Goal: Contribute content: Contribute content

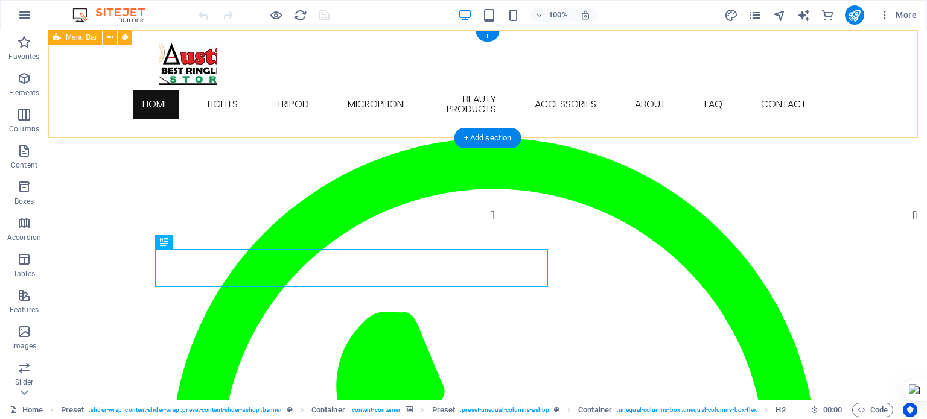
scroll to position [60, 0]
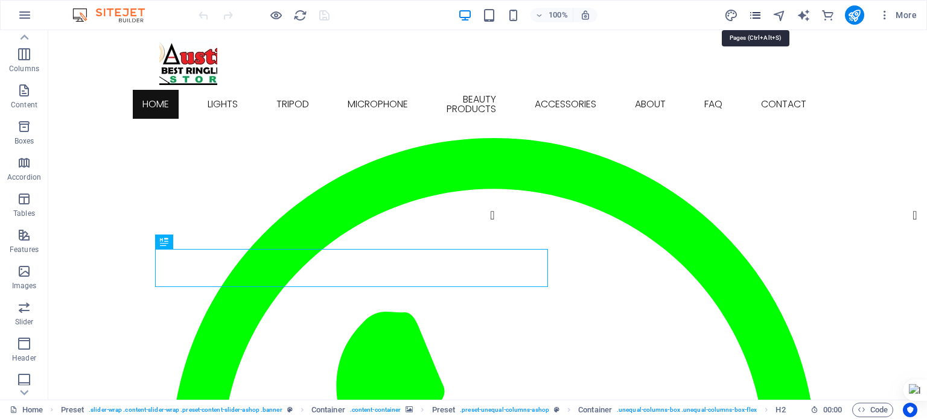
click at [757, 14] on icon "pages" at bounding box center [755, 15] width 14 height 14
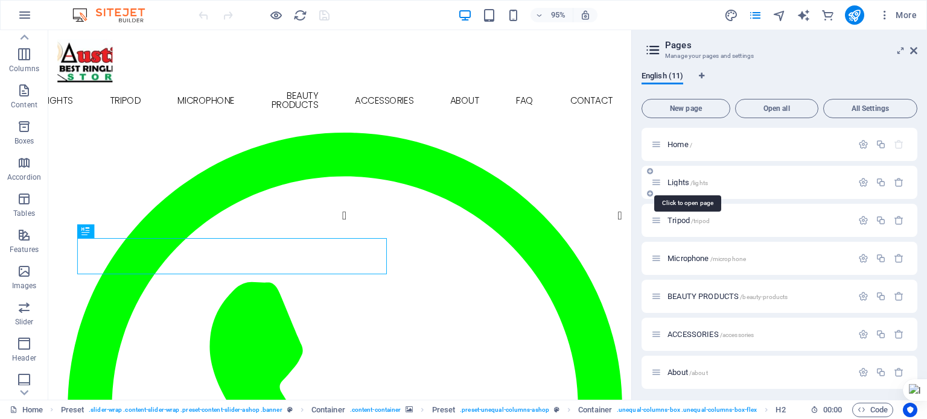
click at [700, 182] on span "/lights" at bounding box center [700, 183] width 18 height 7
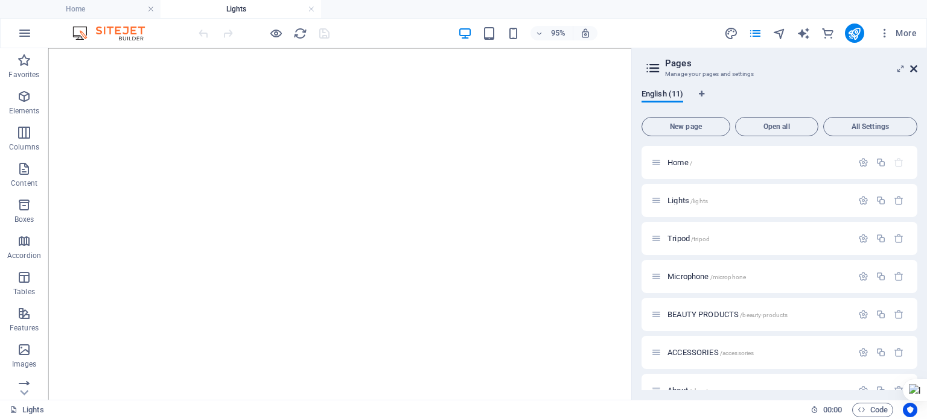
click at [914, 67] on icon at bounding box center [913, 69] width 7 height 10
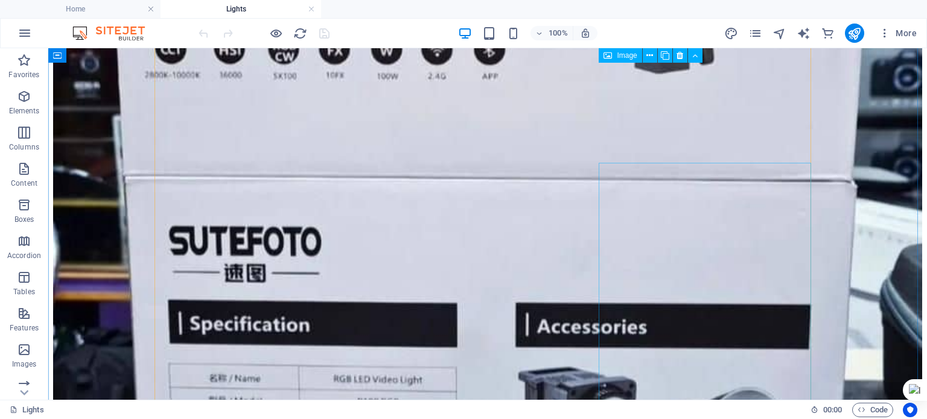
scroll to position [3259, 0]
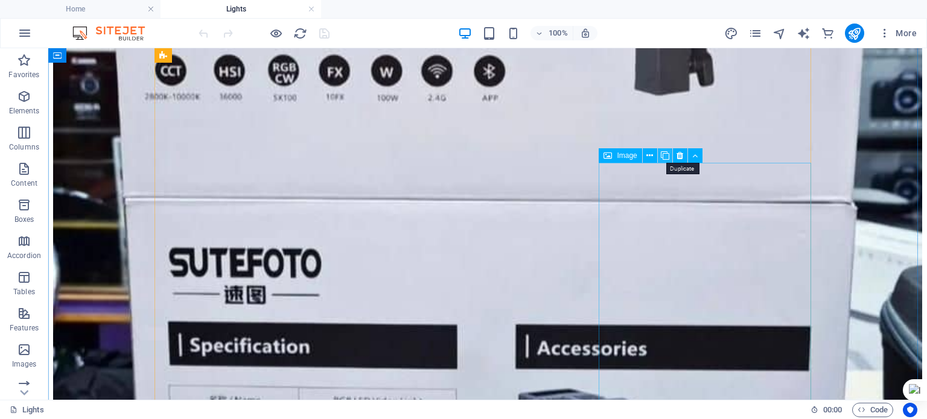
click at [666, 158] on icon at bounding box center [665, 156] width 8 height 13
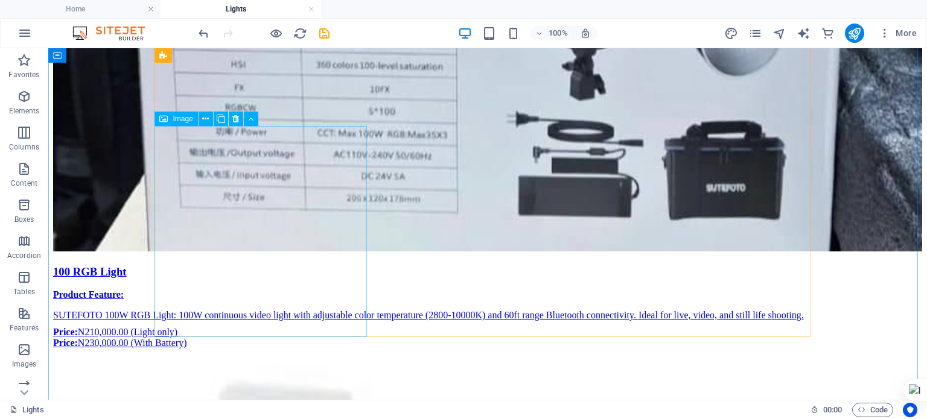
scroll to position [3692, 0]
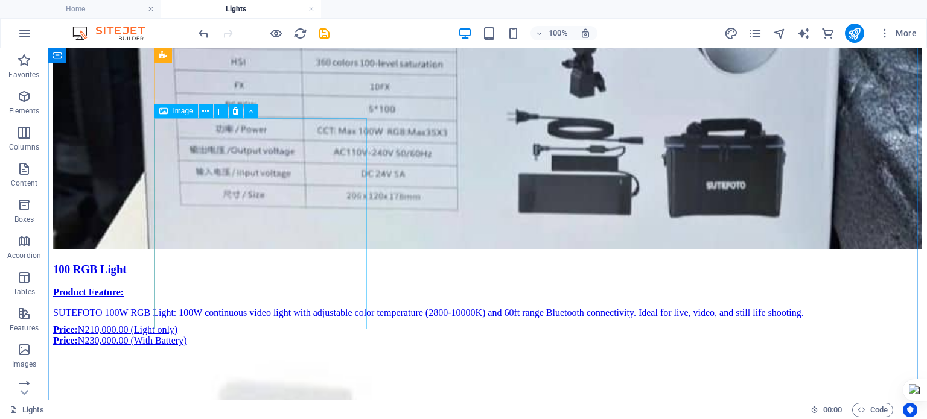
select select "%"
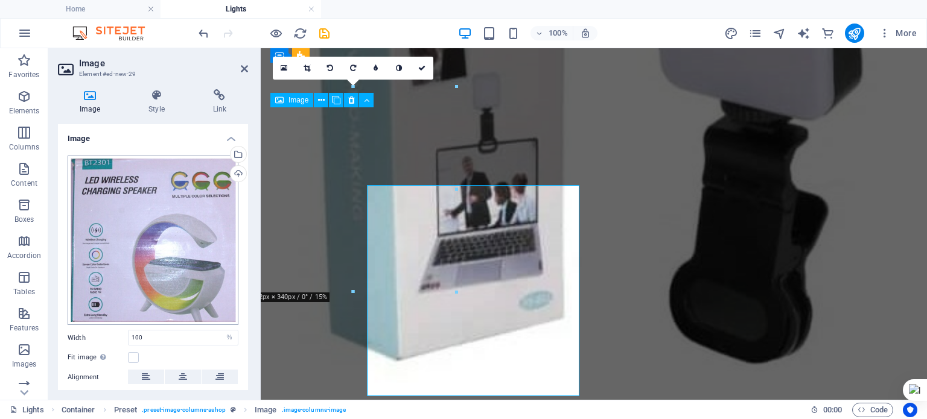
scroll to position [3625, 0]
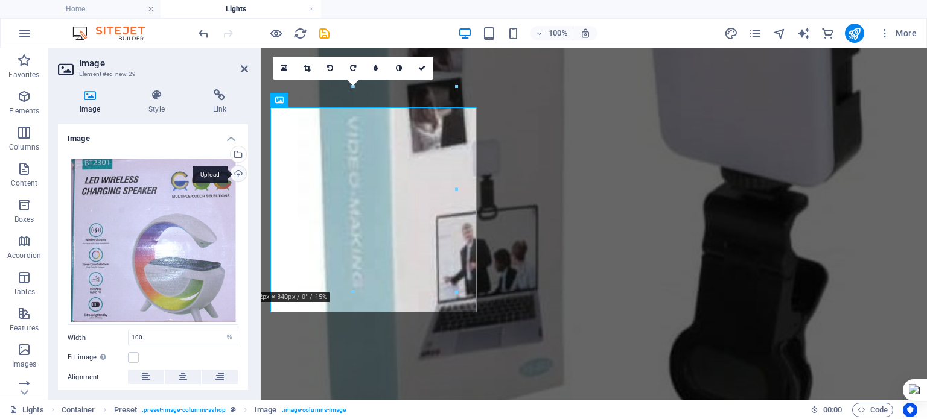
click at [234, 173] on div "Upload" at bounding box center [237, 175] width 18 height 18
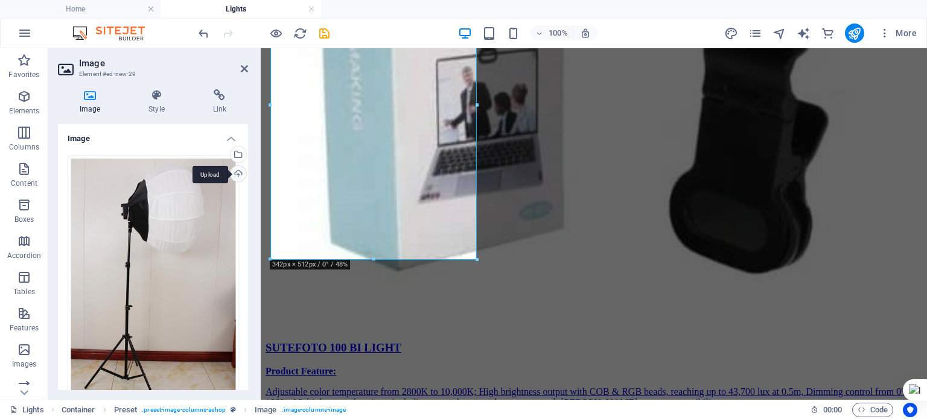
click at [234, 171] on div "Upload" at bounding box center [237, 175] width 18 height 18
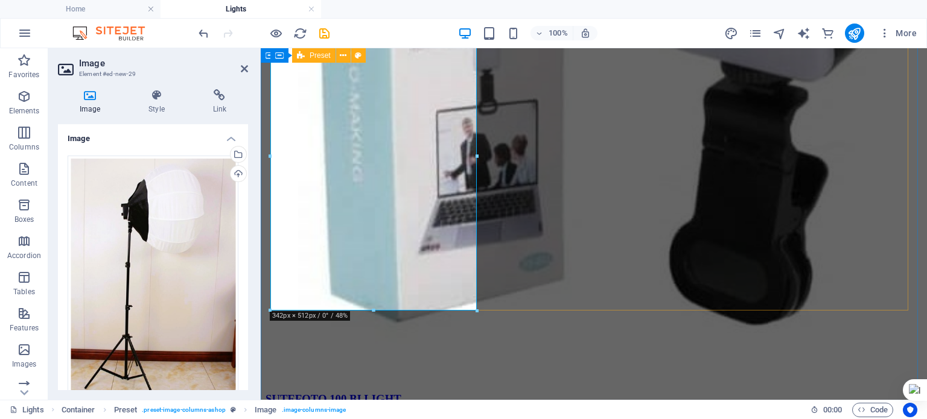
scroll to position [3728, 0]
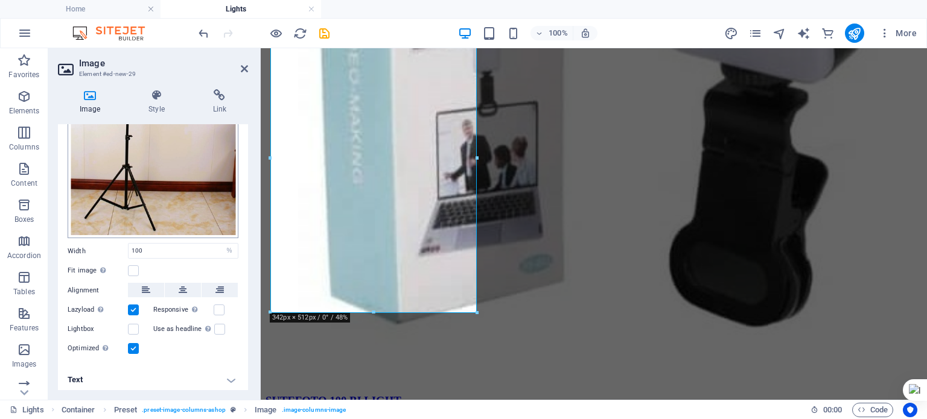
scroll to position [171, 0]
click at [224, 374] on h4 "Text" at bounding box center [153, 379] width 190 height 29
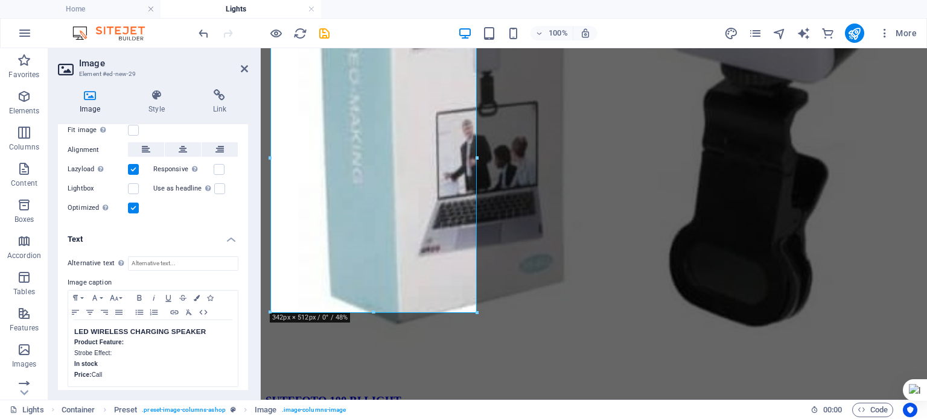
scroll to position [314, 0]
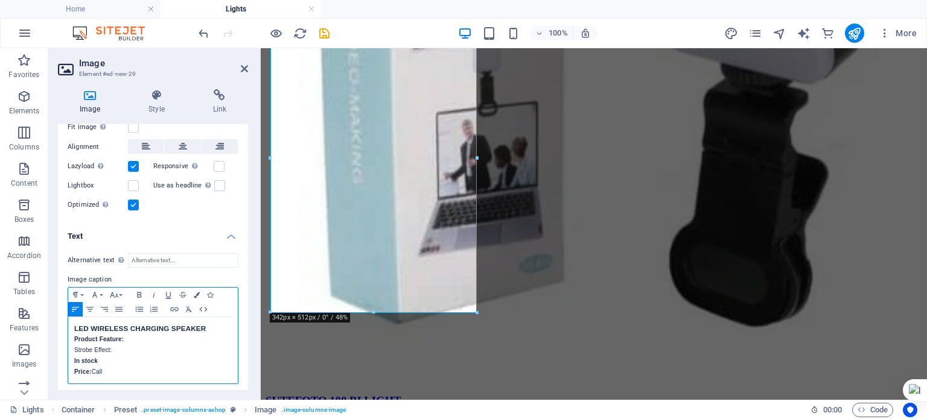
click at [89, 324] on h3 "LED WIRELESS CHARGING SPEAKER" at bounding box center [153, 329] width 158 height 11
drag, startPoint x: 205, startPoint y: 324, endPoint x: 74, endPoint y: 329, distance: 131.1
click at [74, 329] on h3 "LED WIRELESS CHARGING SPEAKER" at bounding box center [153, 329] width 158 height 11
click at [84, 327] on h3 "65 CM" at bounding box center [153, 329] width 158 height 11
click at [148, 325] on h3 "65CM" at bounding box center [153, 329] width 158 height 11
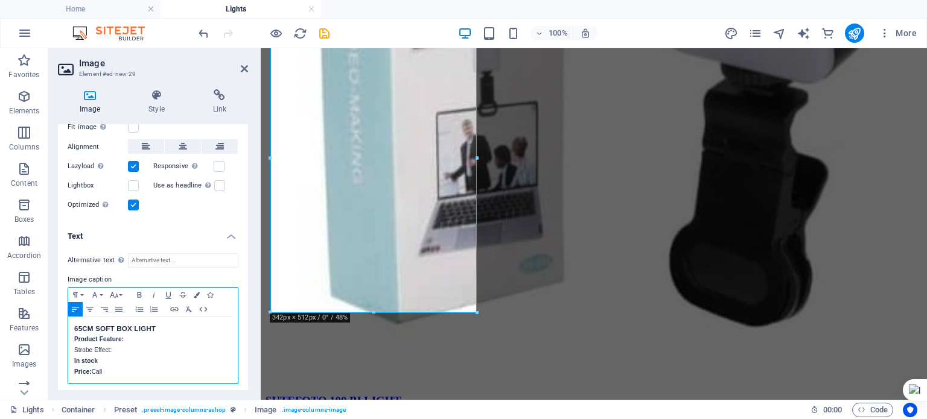
click at [112, 345] on p "Strobe Effect:" at bounding box center [153, 350] width 158 height 11
click at [166, 328] on h3 "65CM SOFT BOX LIGHT" at bounding box center [153, 329] width 158 height 11
click at [130, 345] on p at bounding box center [153, 350] width 158 height 11
click at [194, 325] on h3 "65CM SOFT BOX LIGHT ADAPTOR" at bounding box center [153, 329] width 158 height 11
click at [82, 345] on p "​" at bounding box center [153, 350] width 158 height 11
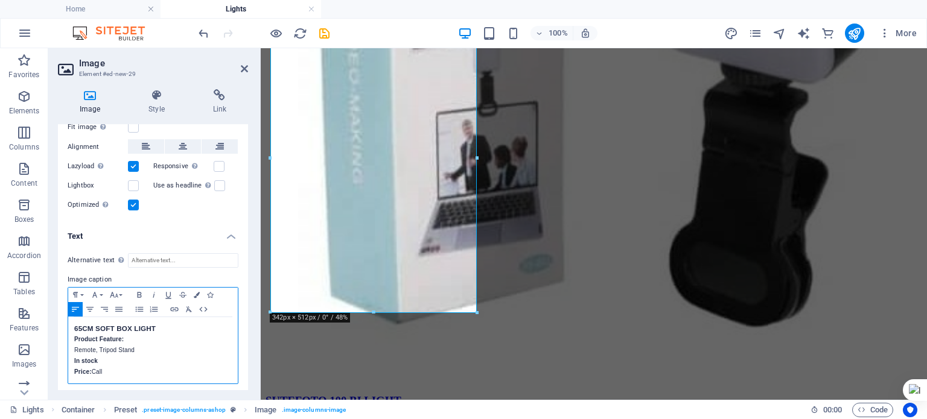
click at [112, 357] on p "In stock" at bounding box center [153, 361] width 158 height 11
click at [125, 362] on p "In stock" at bounding box center [153, 361] width 158 height 11
click at [124, 367] on p "Price: Call" at bounding box center [153, 372] width 158 height 11
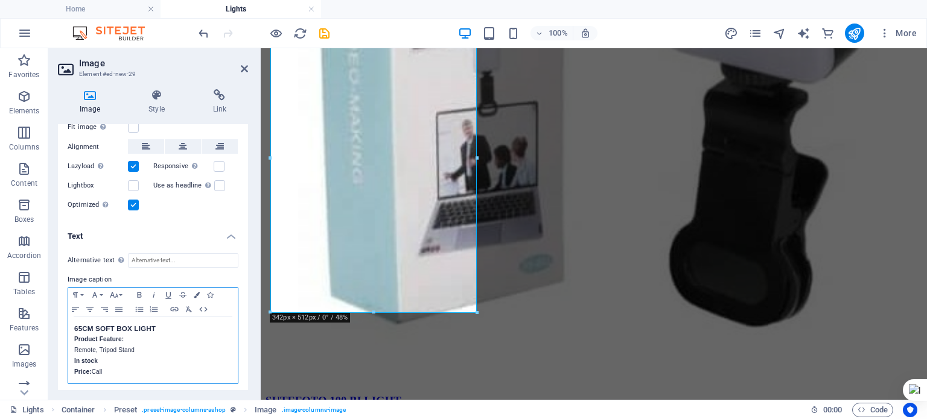
click at [115, 360] on p "In stock" at bounding box center [153, 361] width 158 height 11
click at [116, 368] on p "Price: Call" at bounding box center [153, 372] width 158 height 11
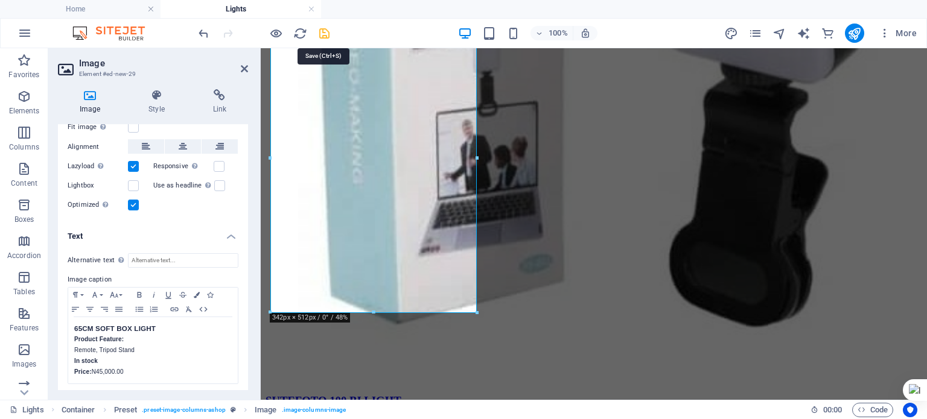
click at [324, 34] on icon "save" at bounding box center [324, 34] width 14 height 14
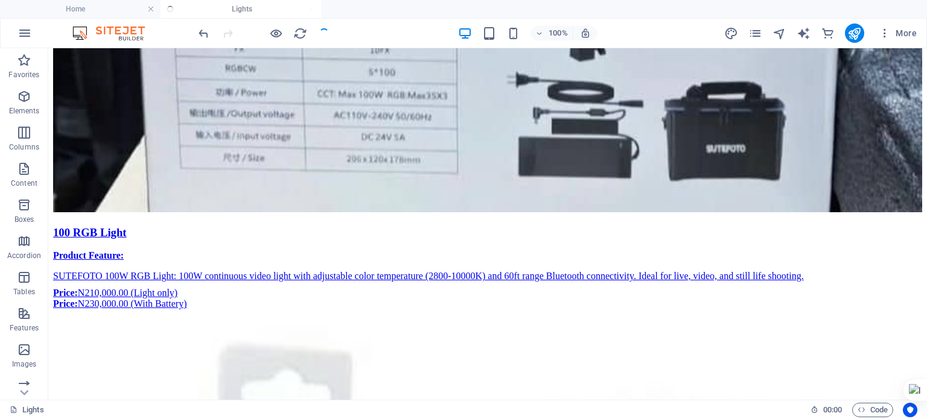
checkbox input "false"
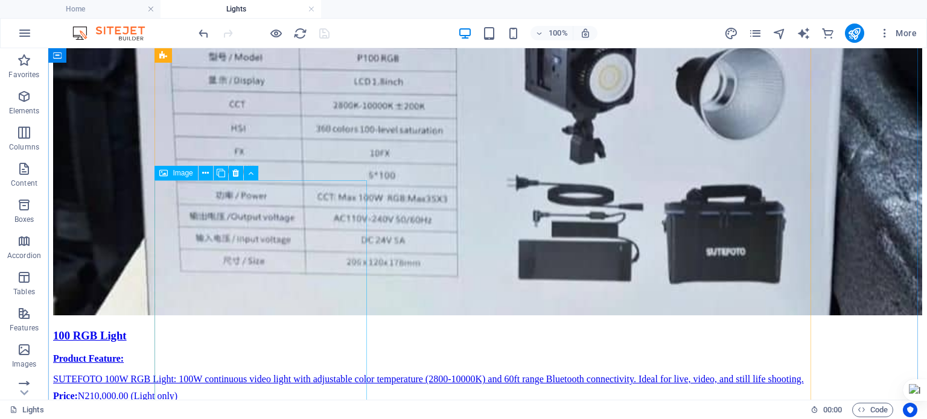
scroll to position [3623, 0]
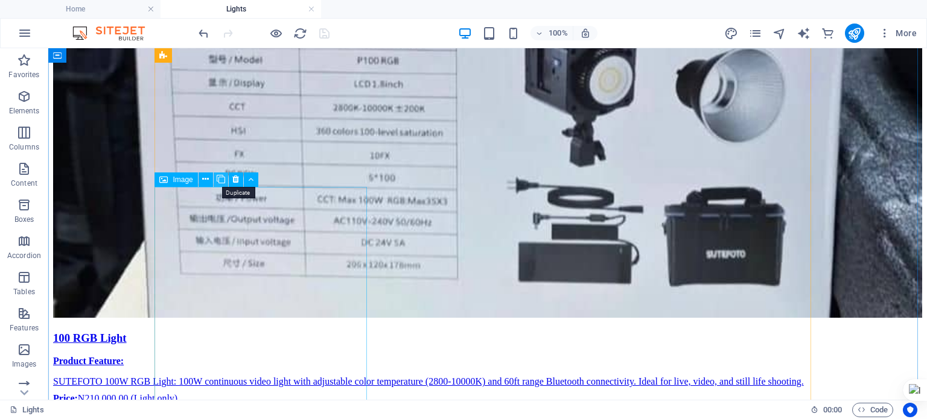
click at [220, 182] on icon at bounding box center [221, 179] width 8 height 13
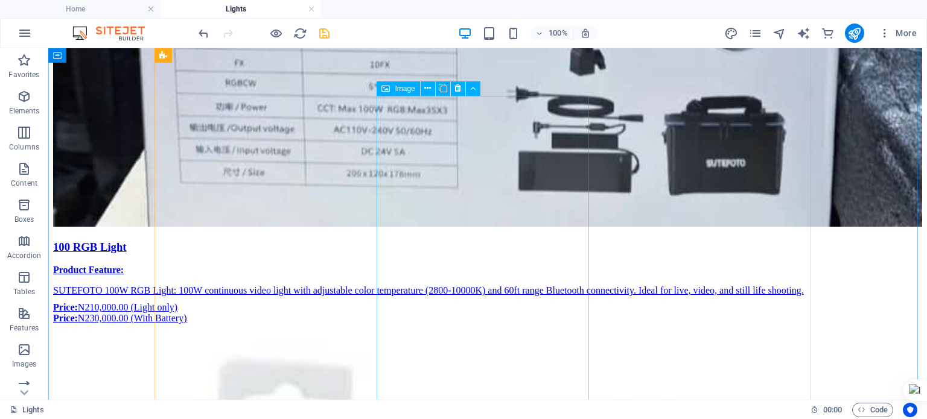
scroll to position [3723, 0]
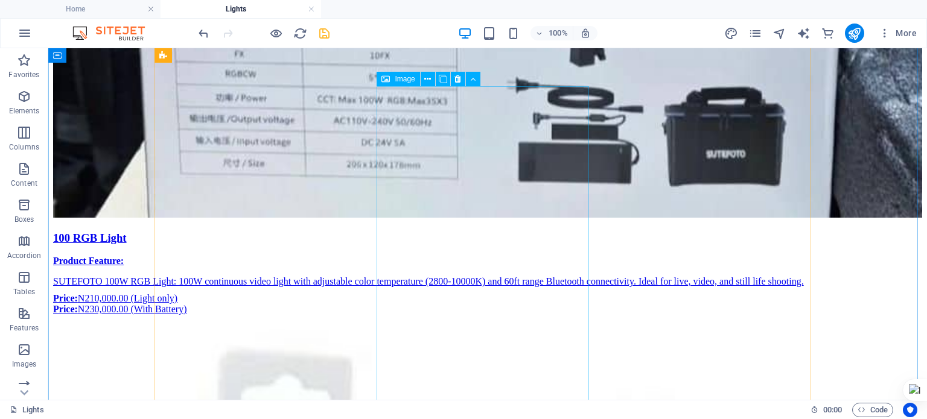
select select "%"
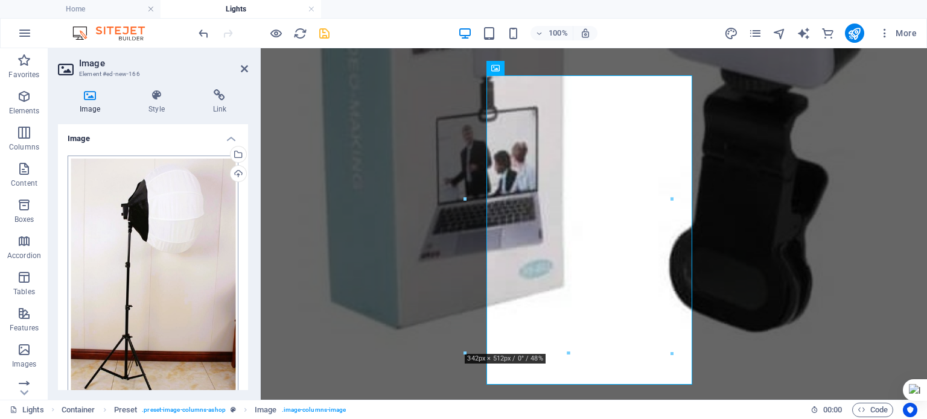
scroll to position [3657, 0]
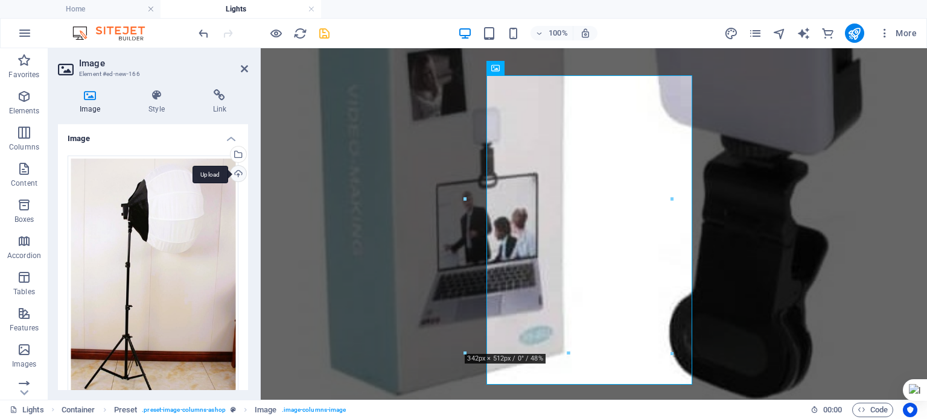
click at [236, 174] on div "Upload" at bounding box center [237, 175] width 18 height 18
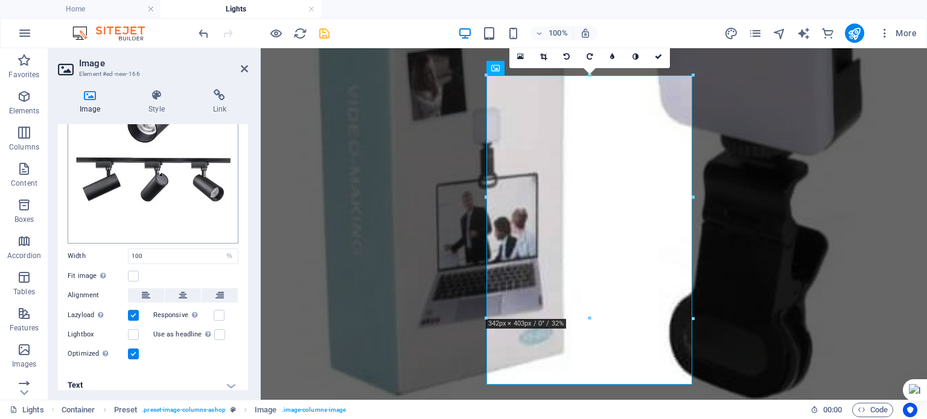
scroll to position [118, 0]
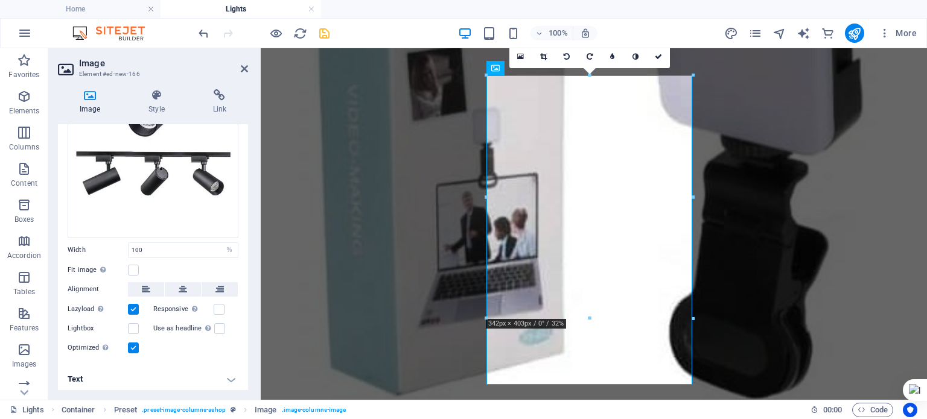
click at [228, 377] on h4 "Text" at bounding box center [153, 379] width 190 height 29
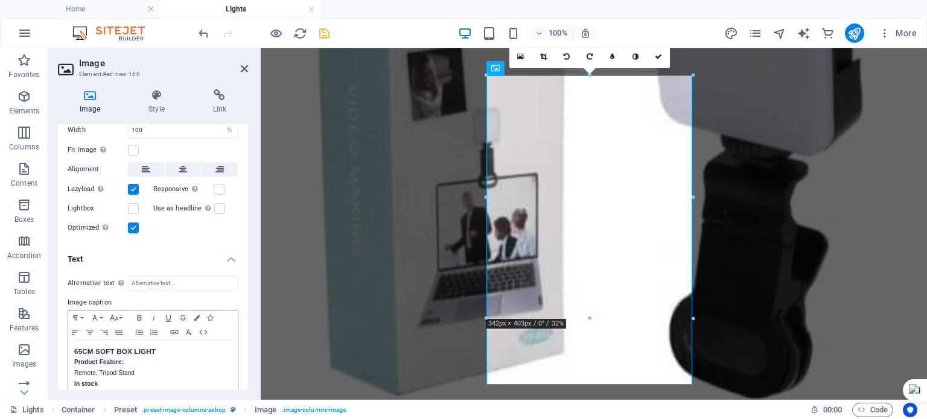
scroll to position [240, 0]
drag, startPoint x: 156, startPoint y: 347, endPoint x: 65, endPoint y: 343, distance: 91.8
click at [65, 343] on div "Alternative text The alternative text is used by devices that cannot display im…" at bounding box center [153, 340] width 190 height 151
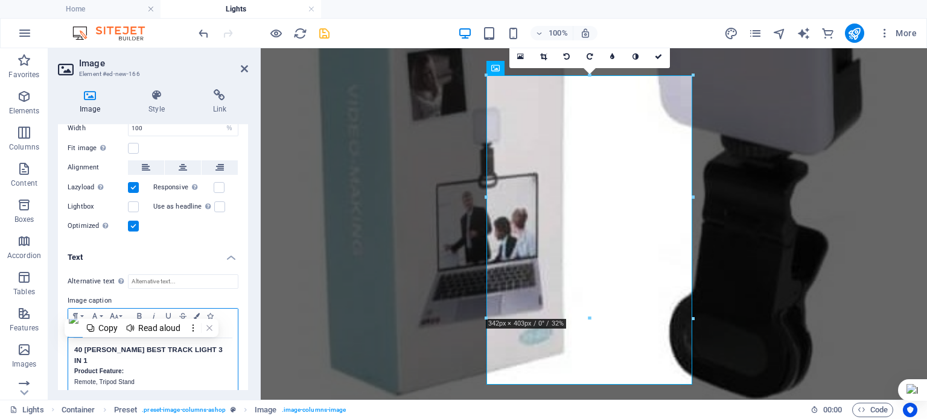
scroll to position [0, 1]
click at [141, 377] on p "Remote, Tripod Stand" at bounding box center [153, 382] width 158 height 11
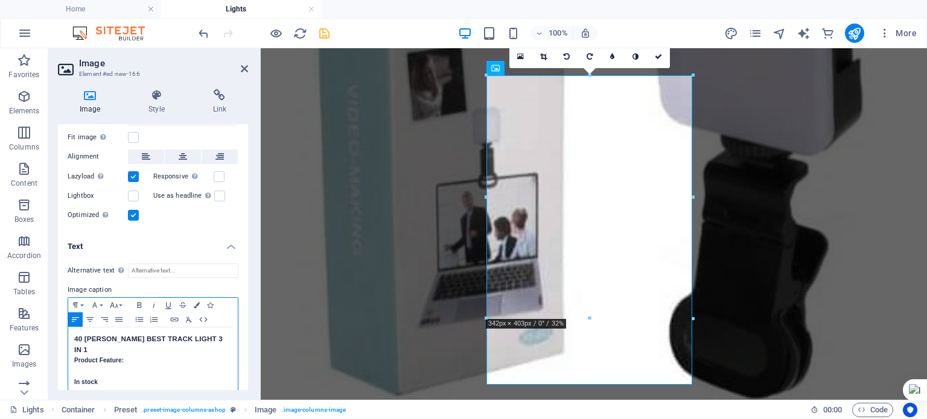
scroll to position [262, 0]
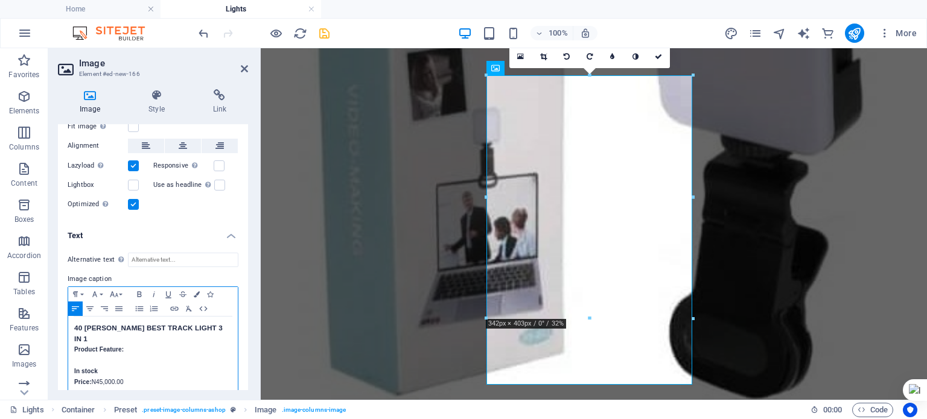
click at [104, 377] on p "Price: N45,000.00" at bounding box center [153, 382] width 158 height 11
click at [244, 71] on icon at bounding box center [244, 69] width 7 height 10
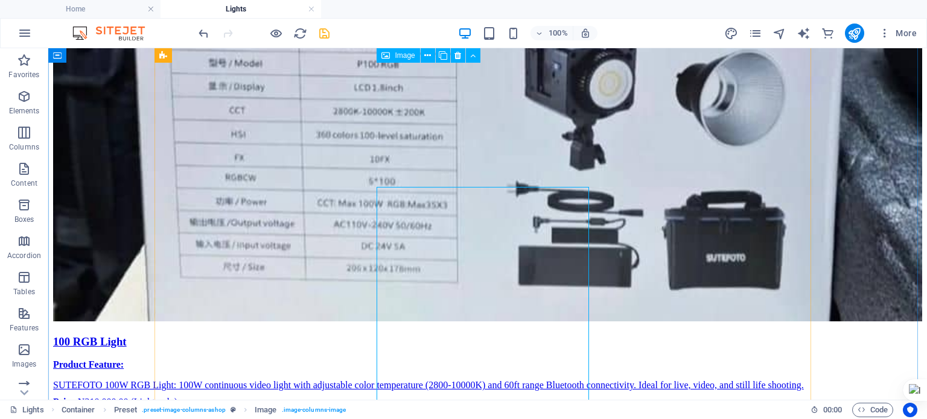
scroll to position [3618, 0]
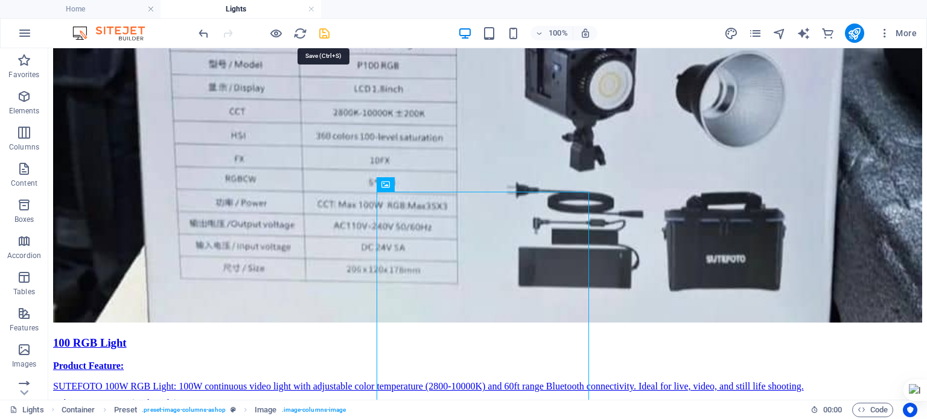
click at [324, 37] on icon "save" at bounding box center [324, 34] width 14 height 14
checkbox input "false"
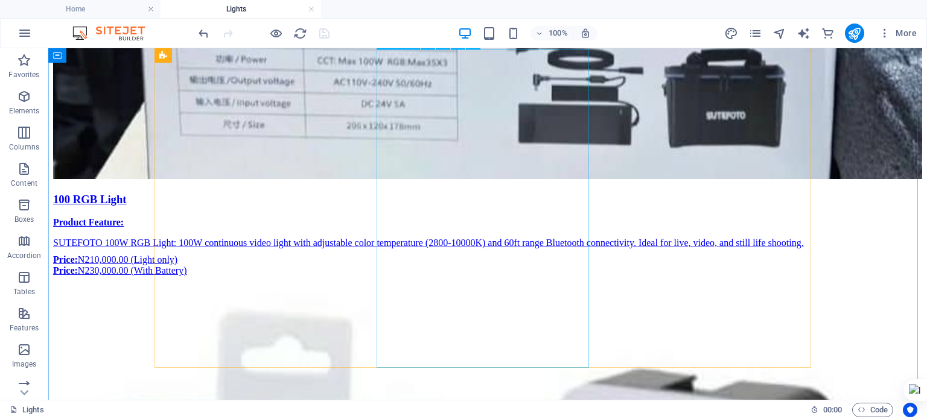
scroll to position [3762, 0]
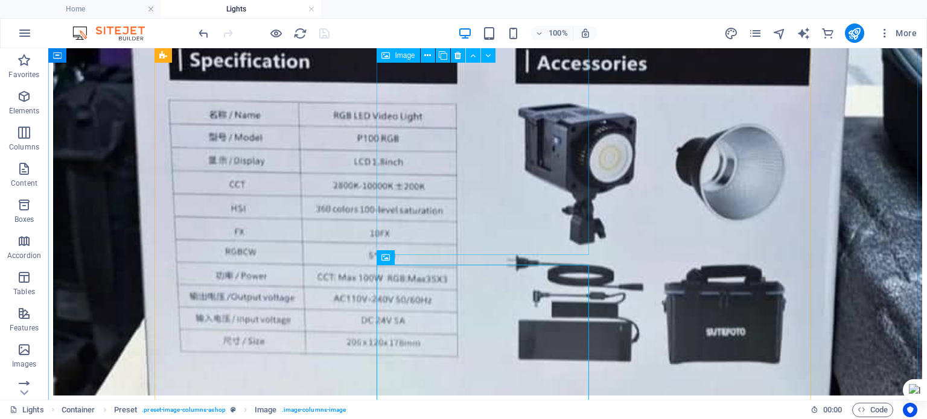
scroll to position [3544, 0]
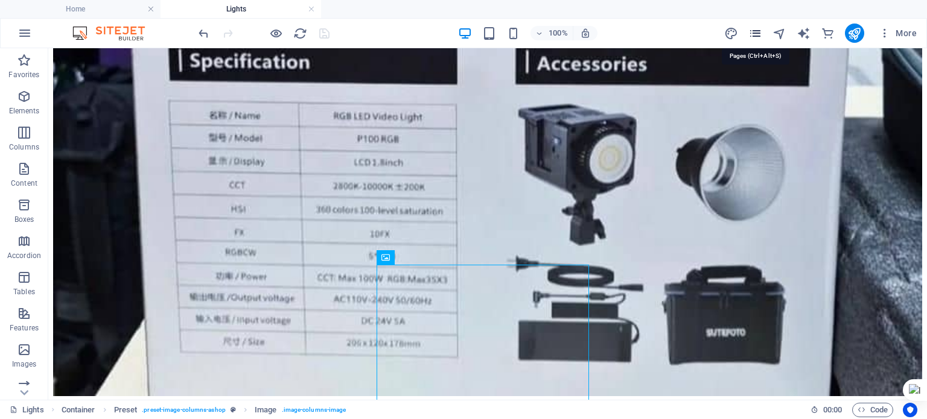
click at [756, 34] on icon "pages" at bounding box center [755, 34] width 14 height 14
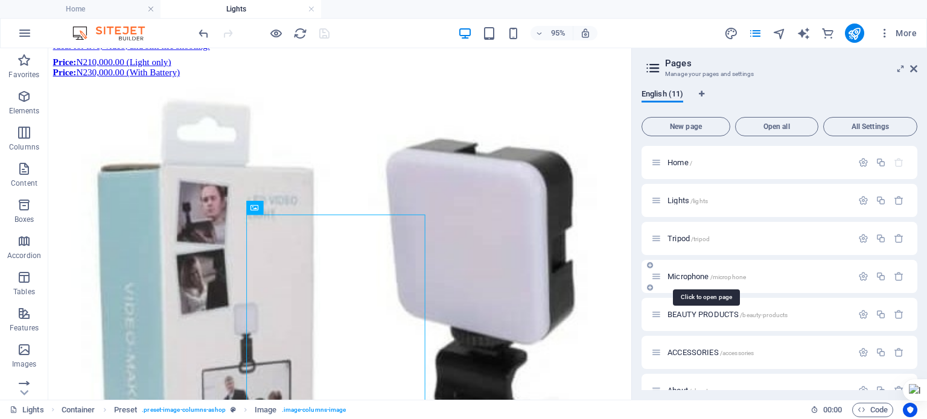
click at [696, 277] on span "Microphone /microphone" at bounding box center [707, 276] width 78 height 9
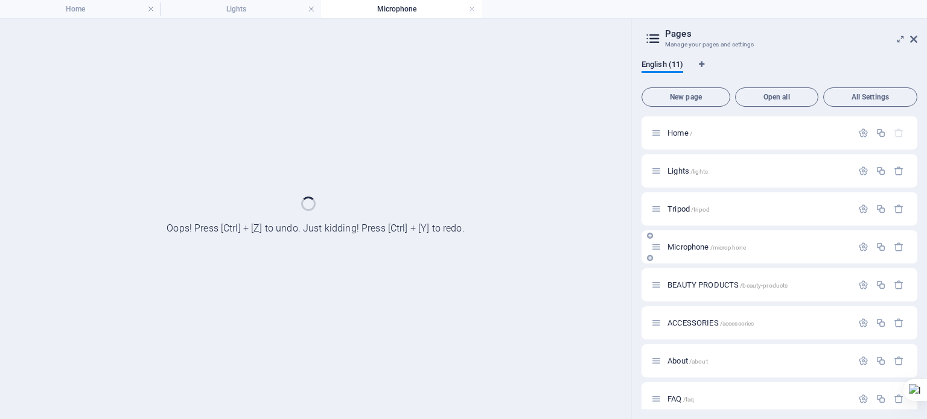
scroll to position [0, 0]
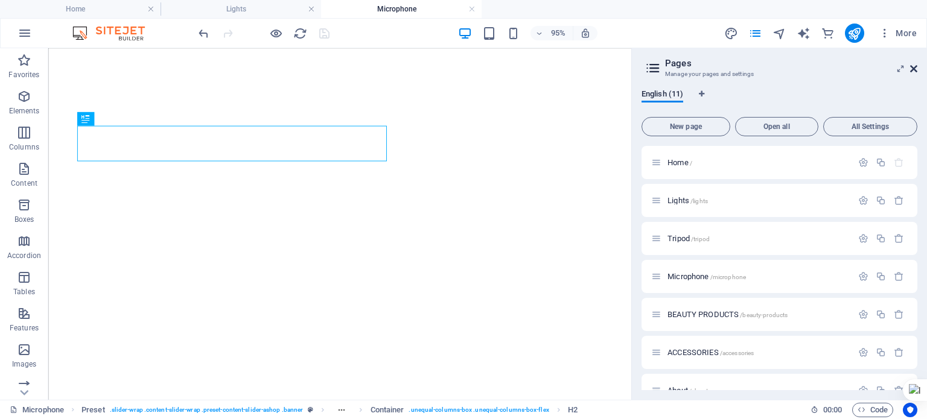
click at [916, 69] on icon at bounding box center [913, 69] width 7 height 10
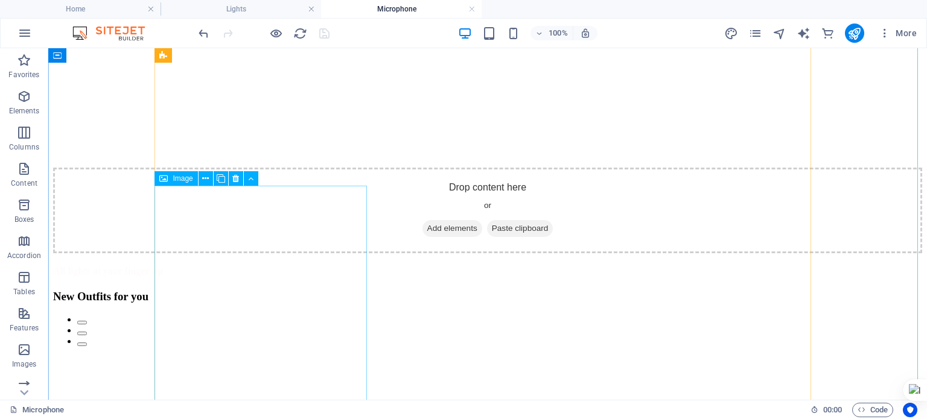
scroll to position [1972, 0]
click at [220, 183] on icon at bounding box center [221, 180] width 8 height 13
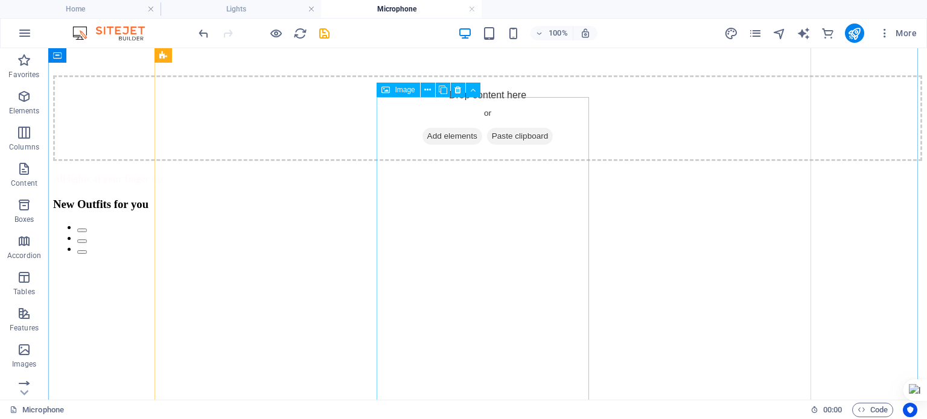
scroll to position [2068, 0]
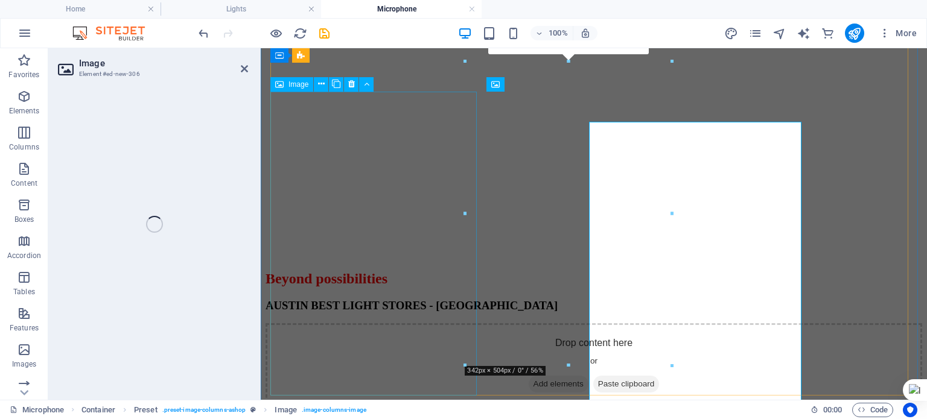
select select "%"
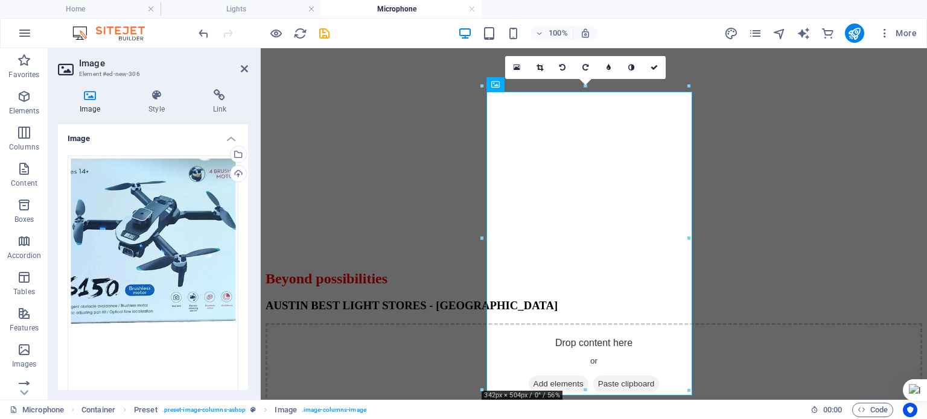
scroll to position [2038, 0]
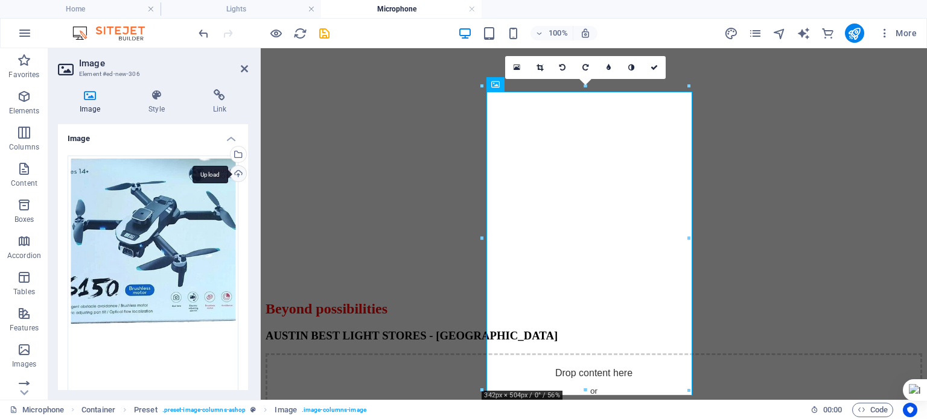
click at [234, 178] on div "Upload" at bounding box center [237, 175] width 18 height 18
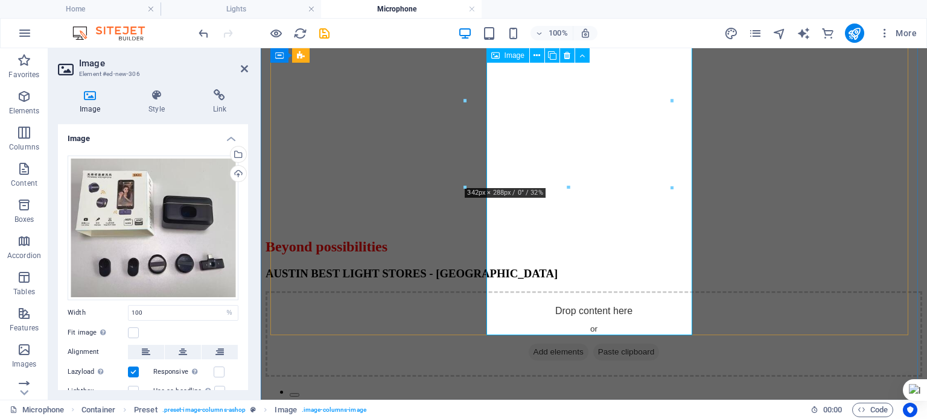
scroll to position [2101, 0]
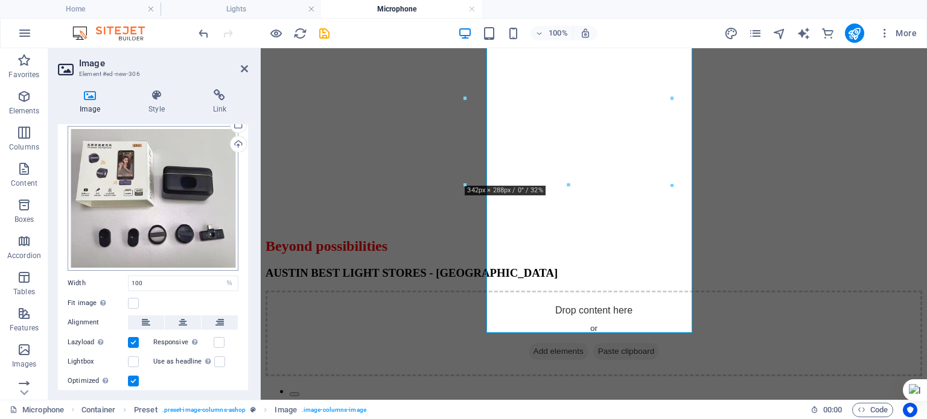
scroll to position [63, 0]
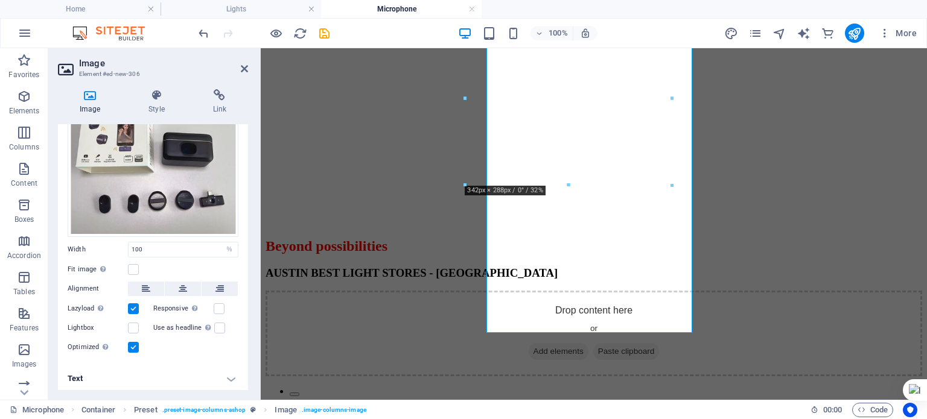
click at [227, 380] on h4 "Text" at bounding box center [153, 379] width 190 height 29
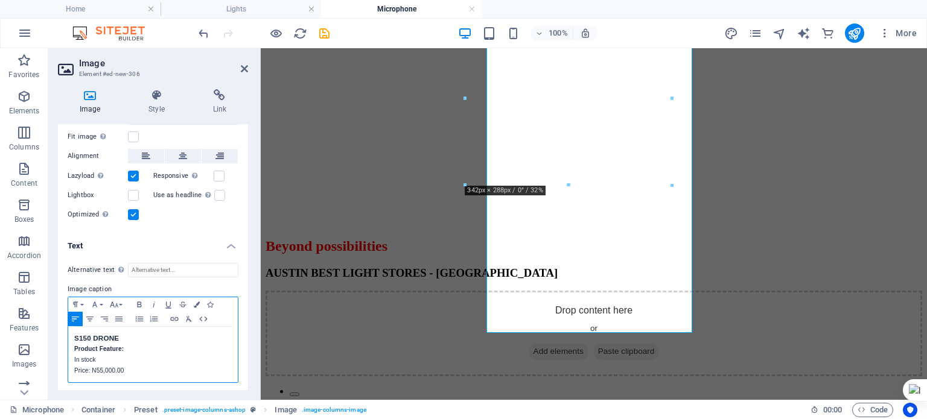
click at [90, 334] on h3 "S150 DRONE" at bounding box center [153, 338] width 158 height 11
click at [101, 367] on p "Price: N55,000.00" at bounding box center [153, 371] width 158 height 11
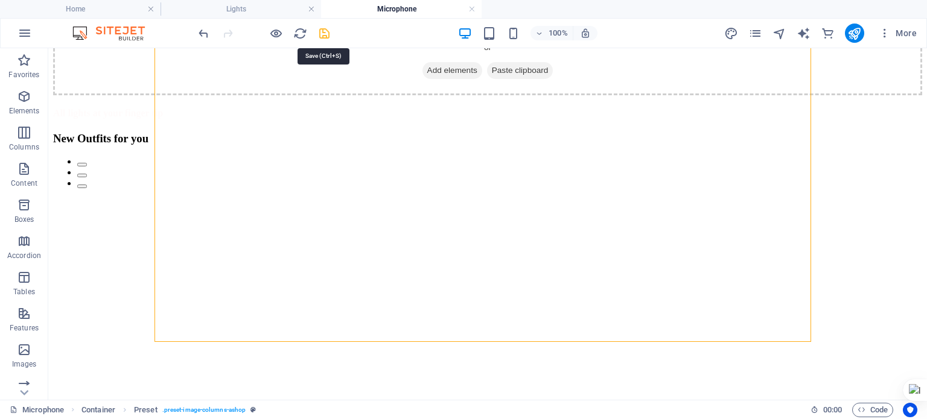
click at [324, 36] on icon "save" at bounding box center [324, 34] width 14 height 14
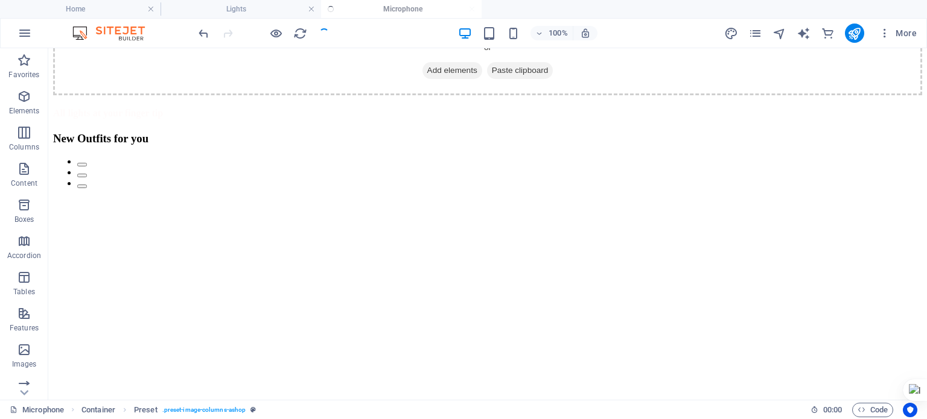
checkbox input "false"
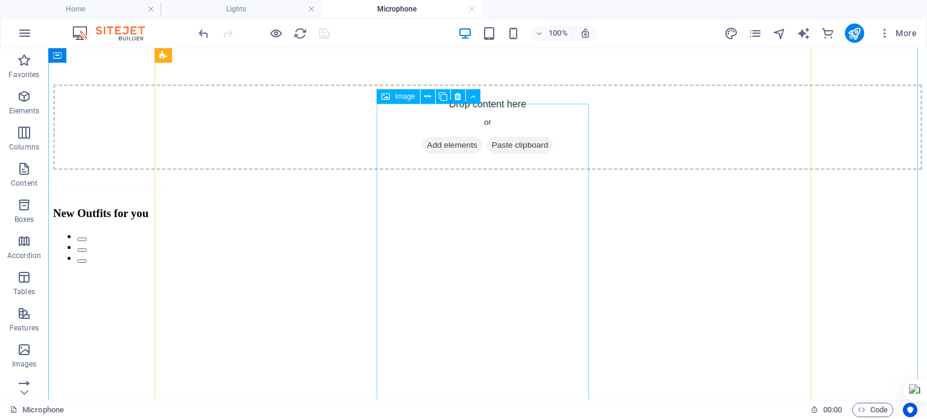
scroll to position [2055, 0]
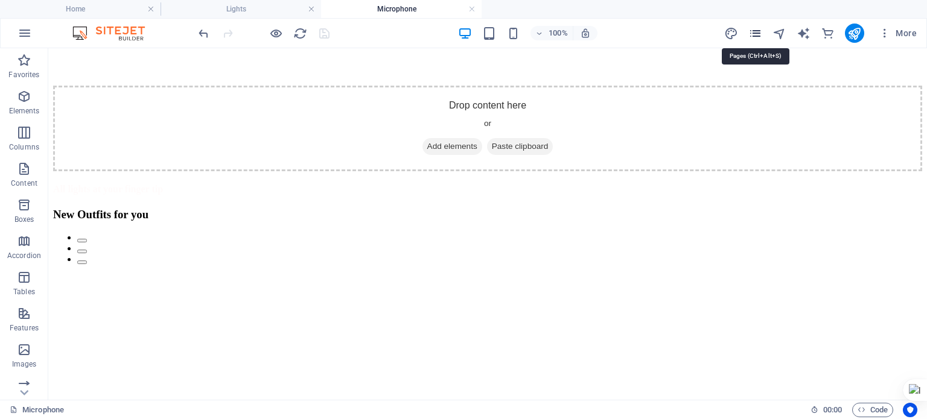
click at [758, 38] on icon "pages" at bounding box center [755, 34] width 14 height 14
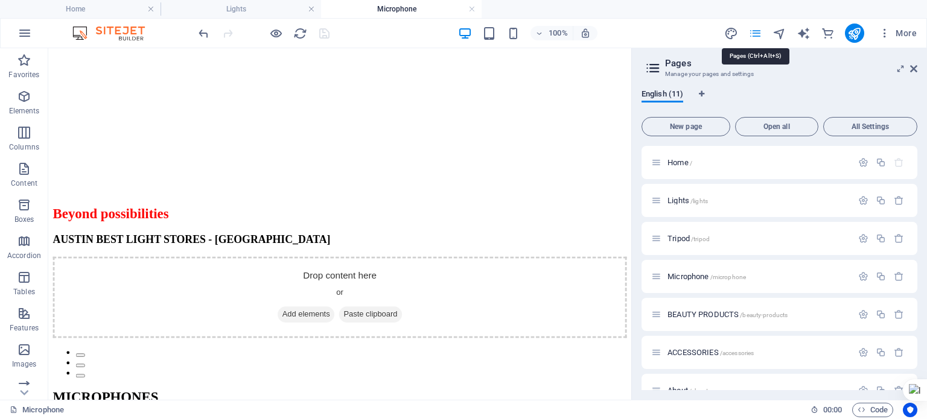
scroll to position [1975, 0]
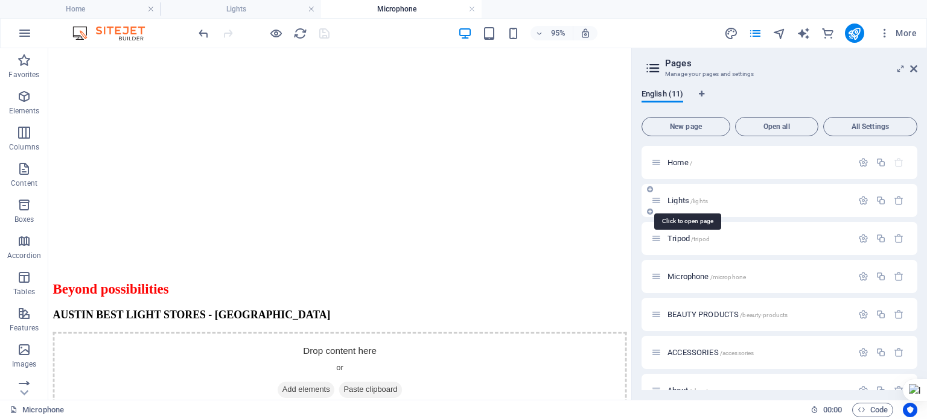
click at [674, 201] on span "Lights /lights" at bounding box center [688, 200] width 40 height 9
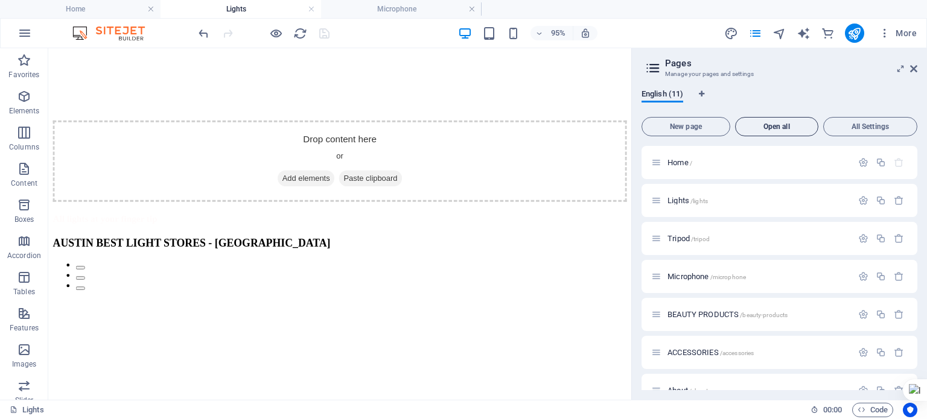
scroll to position [1661, 0]
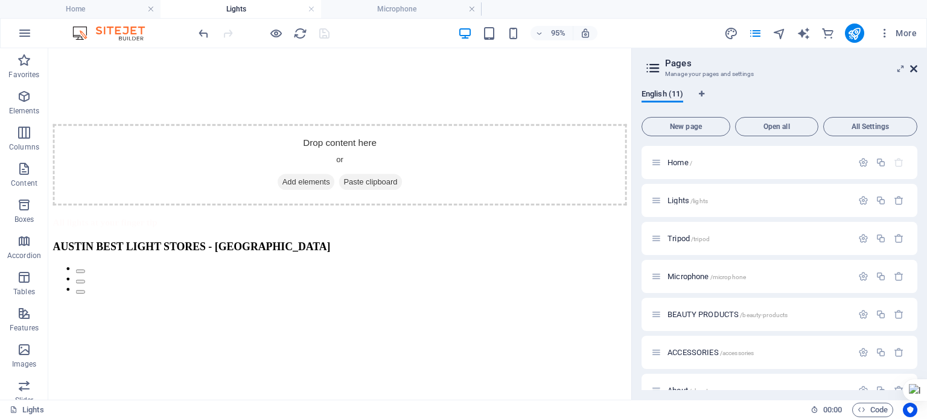
click at [916, 68] on icon at bounding box center [913, 69] width 7 height 10
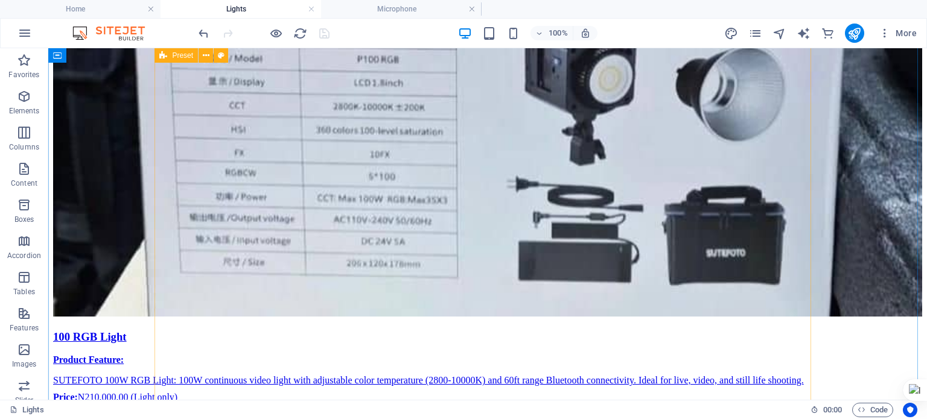
scroll to position [3623, 0]
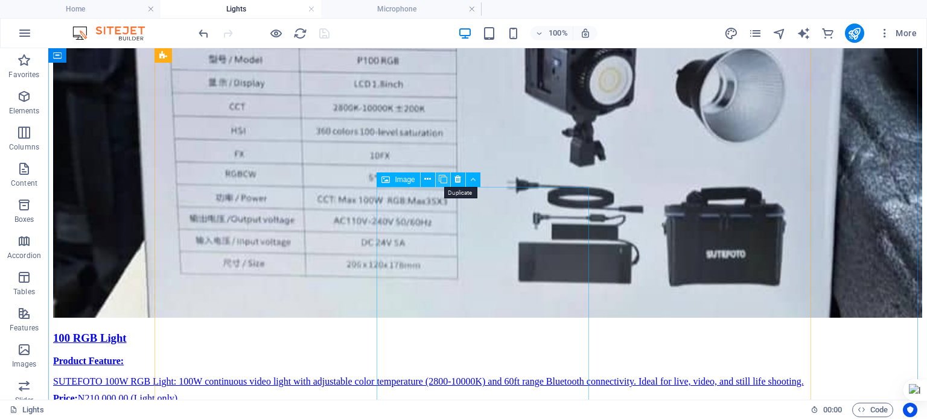
click at [442, 182] on icon at bounding box center [443, 179] width 8 height 13
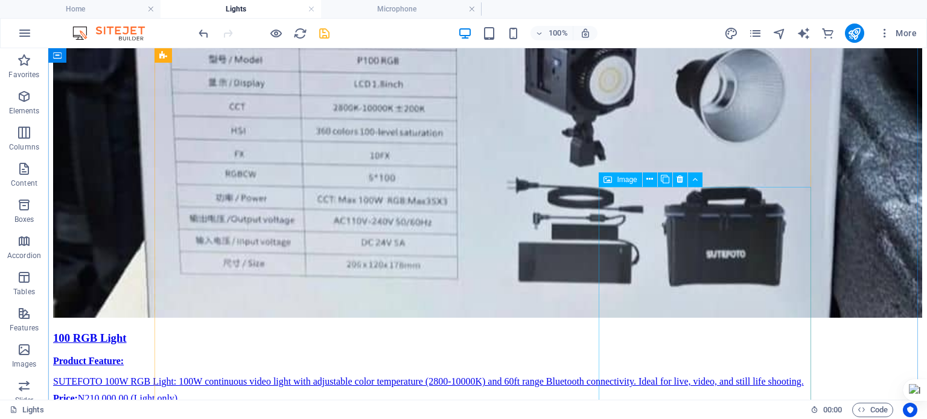
select select "%"
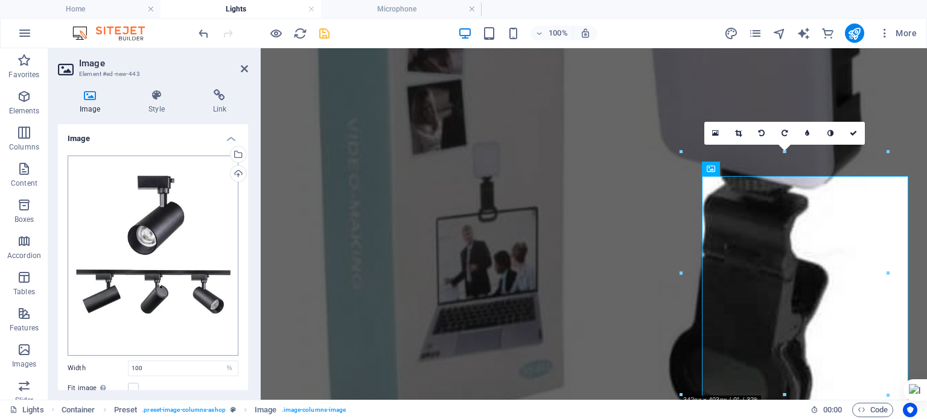
scroll to position [3556, 0]
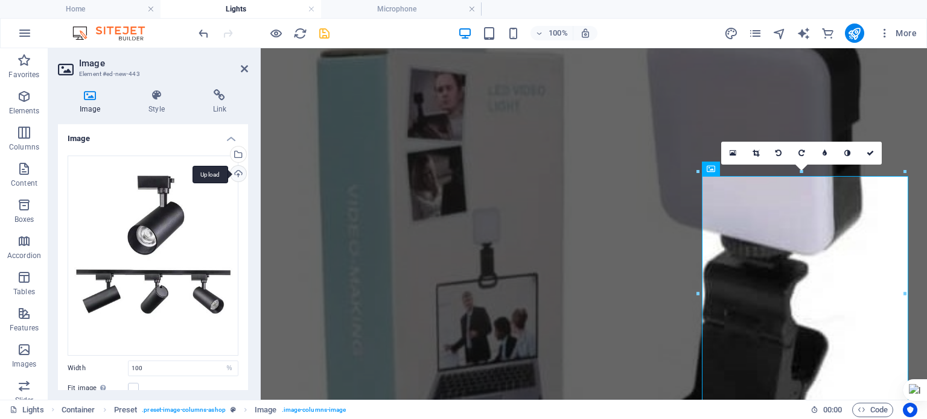
click at [237, 174] on div "Upload" at bounding box center [237, 175] width 18 height 18
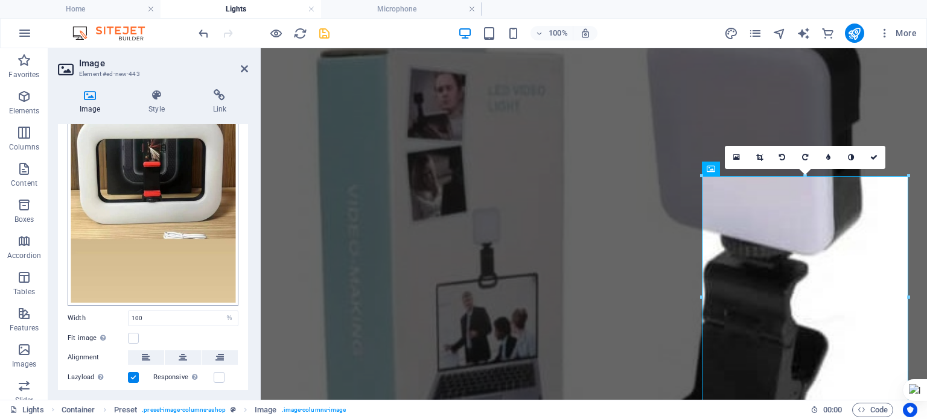
scroll to position [215, 0]
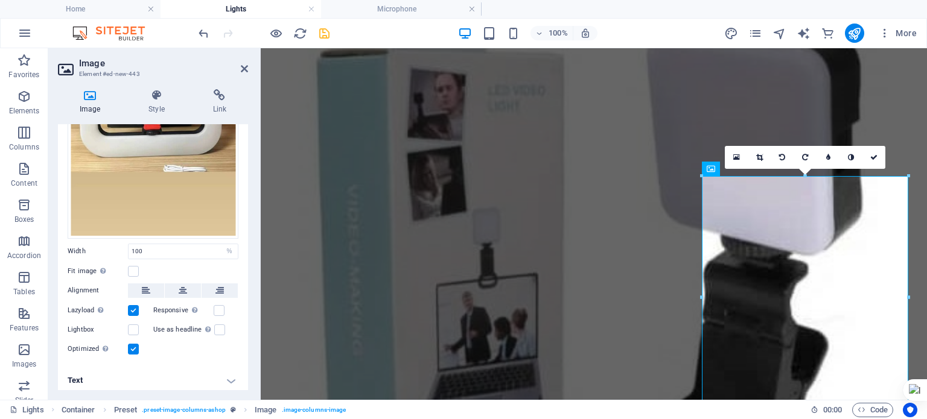
click at [229, 375] on h4 "Text" at bounding box center [153, 380] width 190 height 29
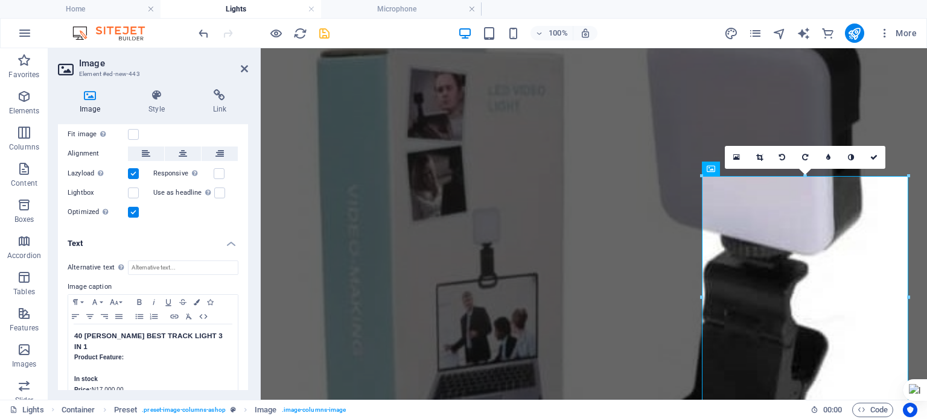
scroll to position [359, 0]
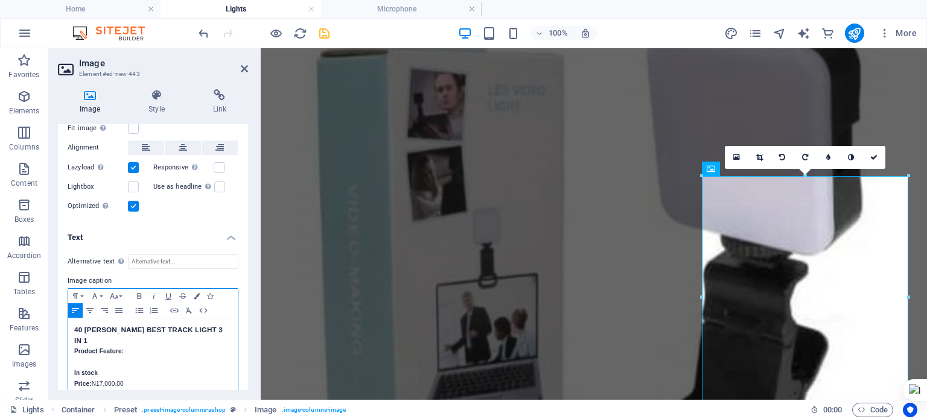
click at [72, 324] on div "40 [PERSON_NAME] BEST TRACK LIGHT 3 IN 1 Product Feature: In stock Price: N17,0…" at bounding box center [153, 357] width 170 height 77
click at [102, 369] on p "Price: N17,000.00" at bounding box center [153, 373] width 158 height 11
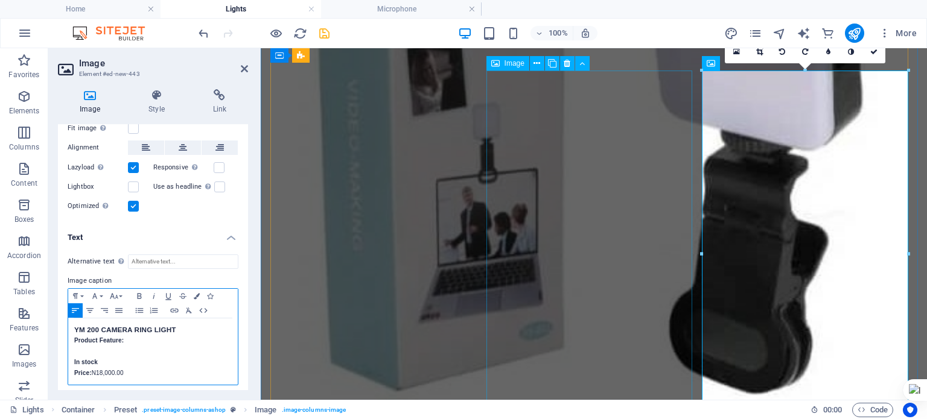
scroll to position [3716, 0]
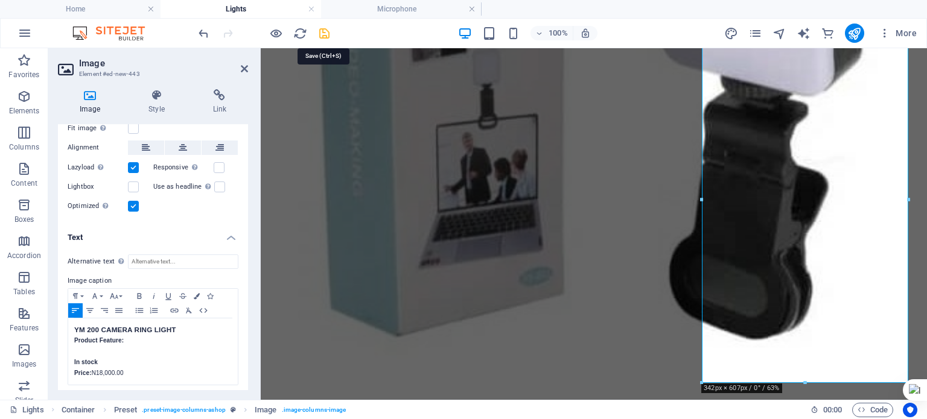
click at [325, 36] on icon "save" at bounding box center [324, 34] width 14 height 14
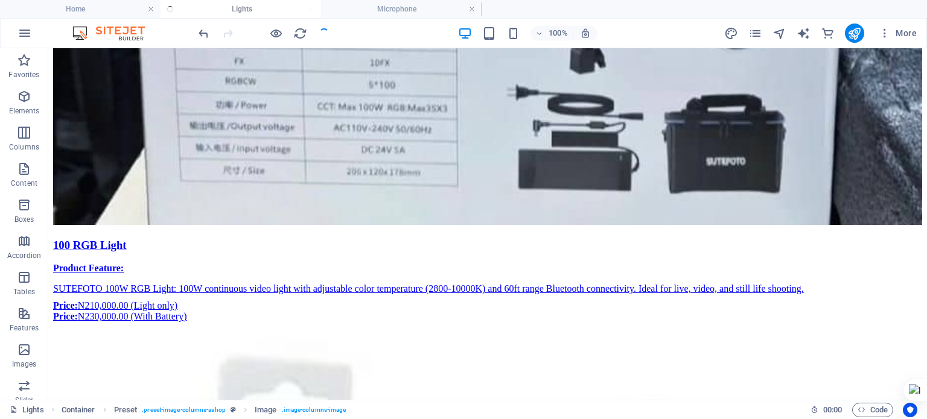
checkbox input "false"
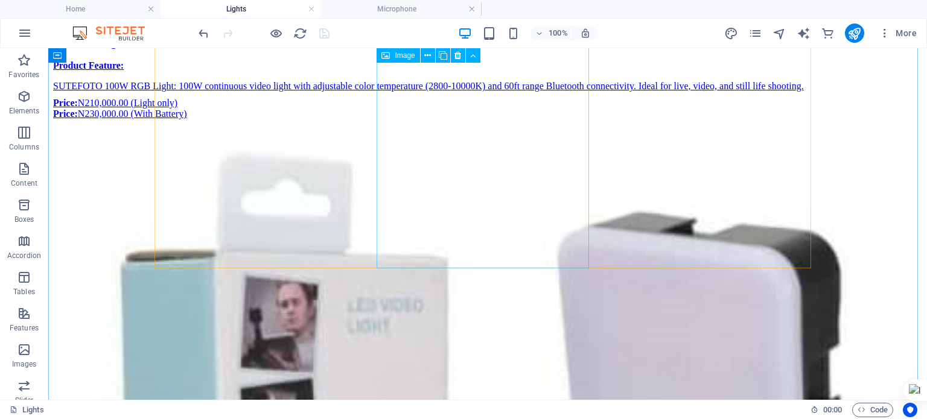
scroll to position [3917, 0]
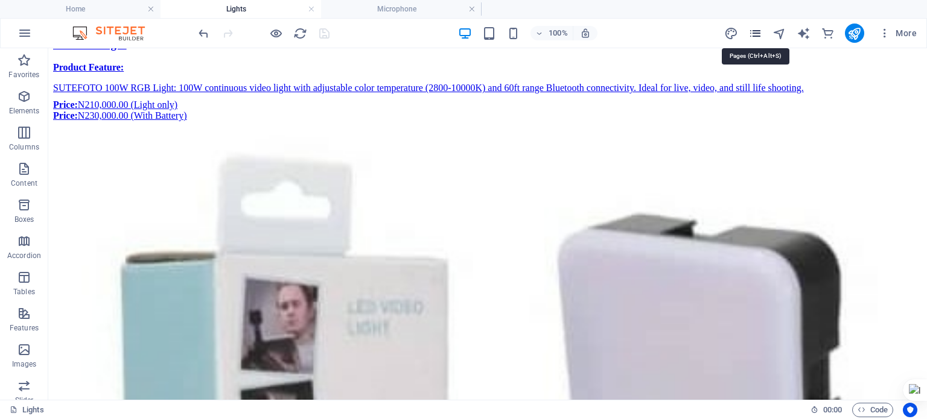
click at [758, 36] on icon "pages" at bounding box center [755, 34] width 14 height 14
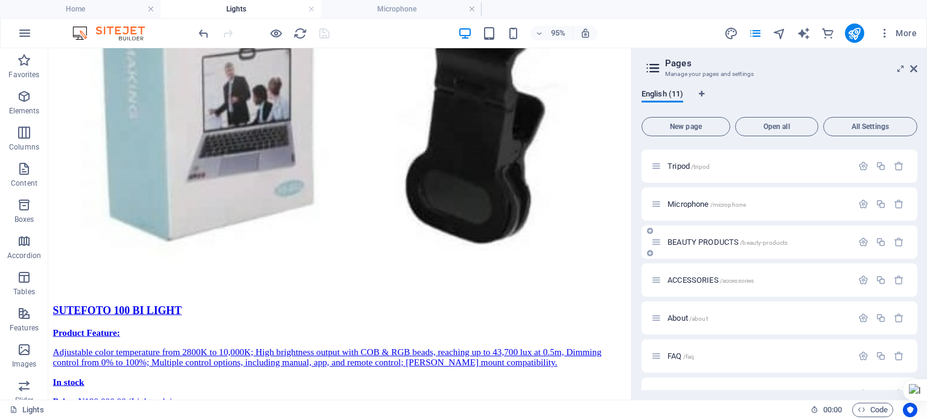
scroll to position [76, 0]
click at [694, 281] on div "ACCESSORIES /accessories" at bounding box center [751, 277] width 201 height 14
click at [691, 277] on span "ACCESSORIES /accessories" at bounding box center [711, 276] width 86 height 9
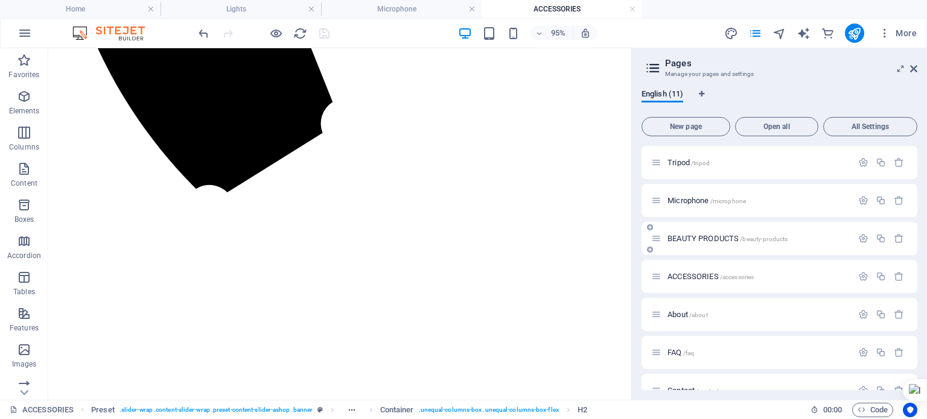
scroll to position [832, 0]
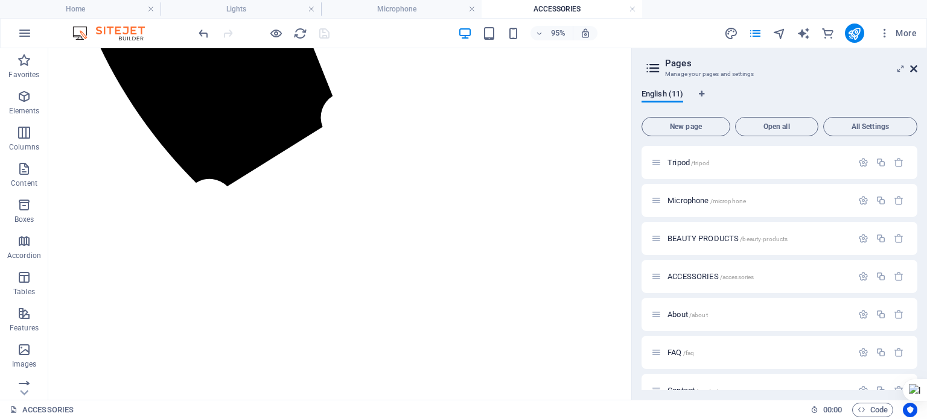
click at [916, 71] on icon at bounding box center [913, 69] width 7 height 10
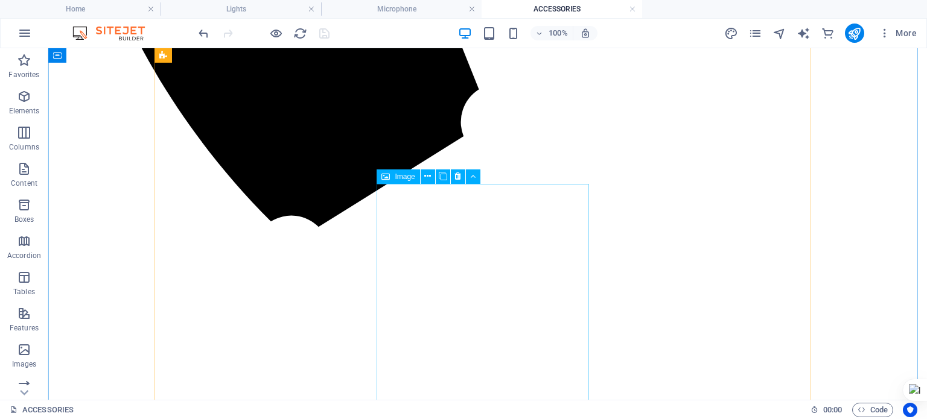
scroll to position [1148, 0]
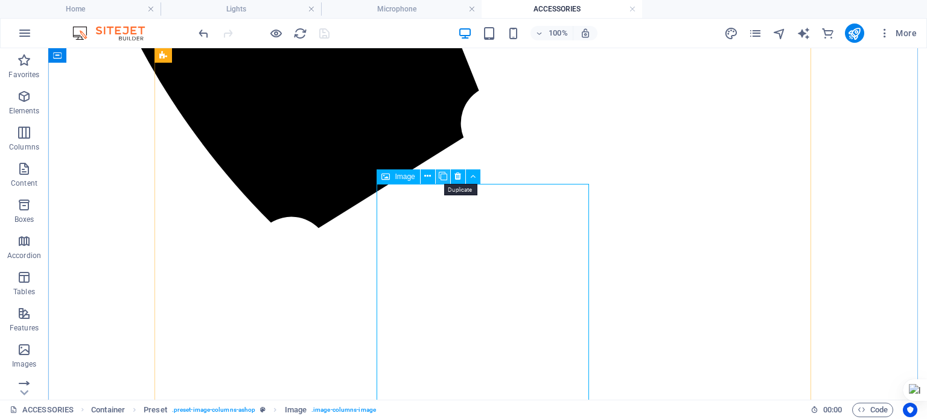
click at [441, 178] on icon at bounding box center [443, 176] width 8 height 13
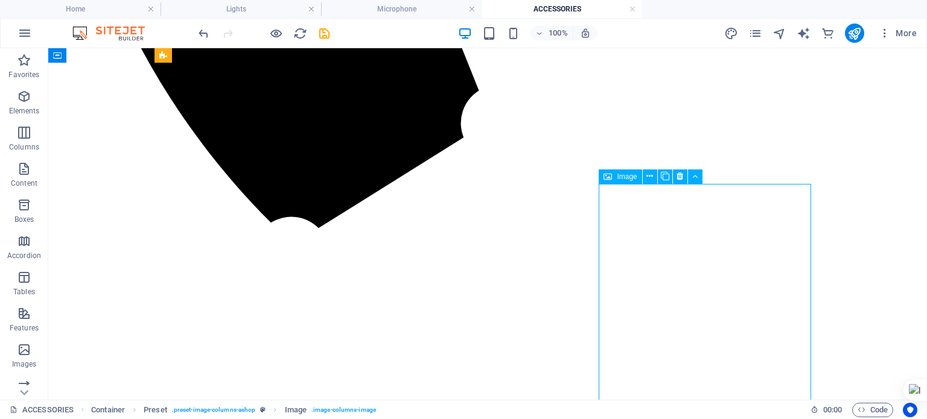
select select "%"
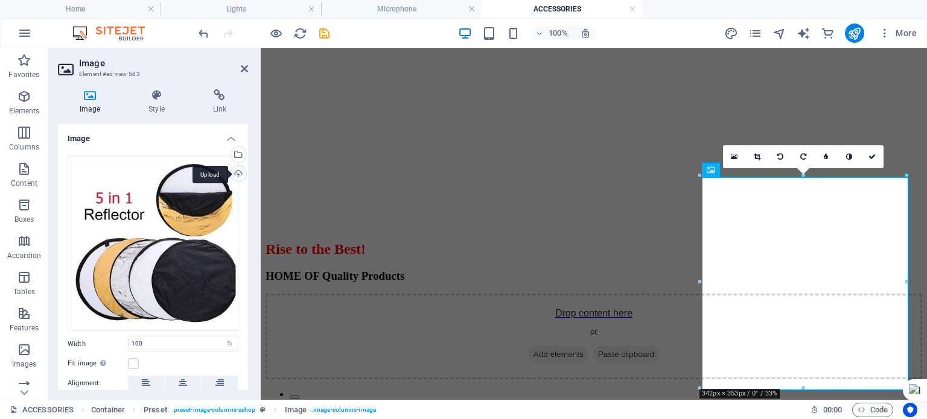
click at [238, 176] on div "Upload" at bounding box center [237, 175] width 18 height 18
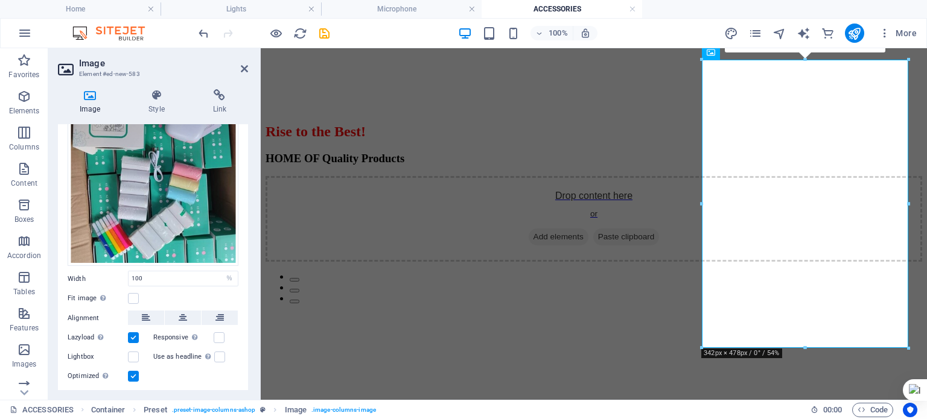
scroll to position [154, 0]
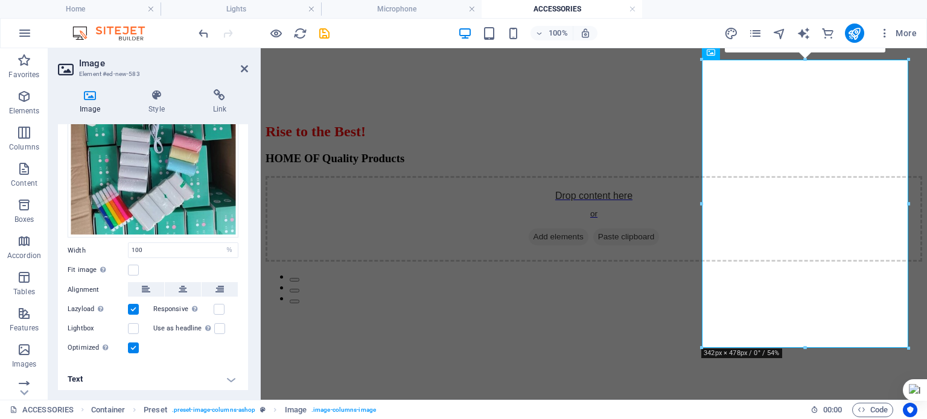
click at [229, 375] on h4 "Text" at bounding box center [153, 379] width 190 height 29
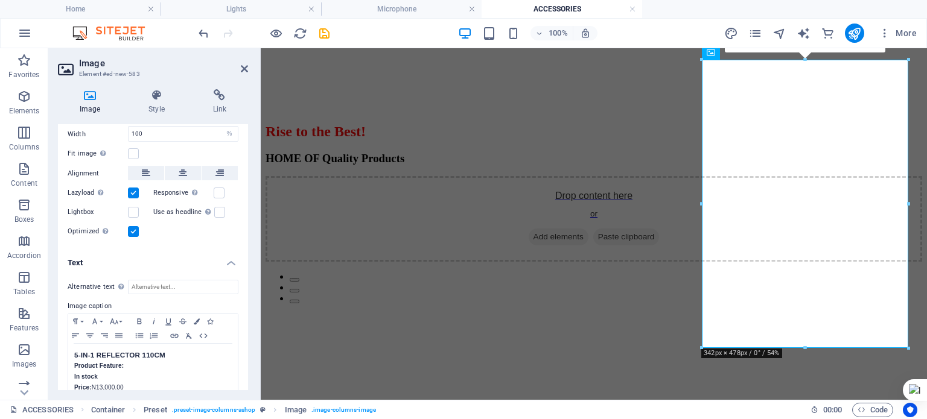
scroll to position [287, 0]
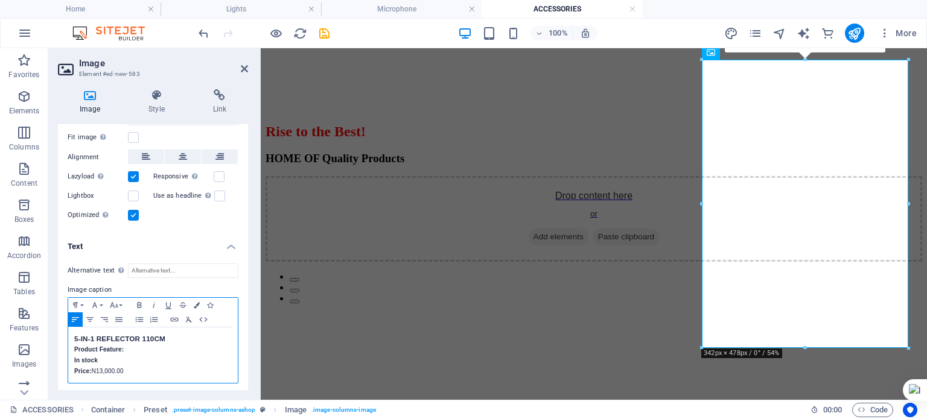
click at [164, 334] on h3 "5-IN-1 REFLECTOR 110CM" at bounding box center [153, 339] width 158 height 11
click at [102, 367] on p "Price: N13,000.00" at bounding box center [153, 371] width 158 height 11
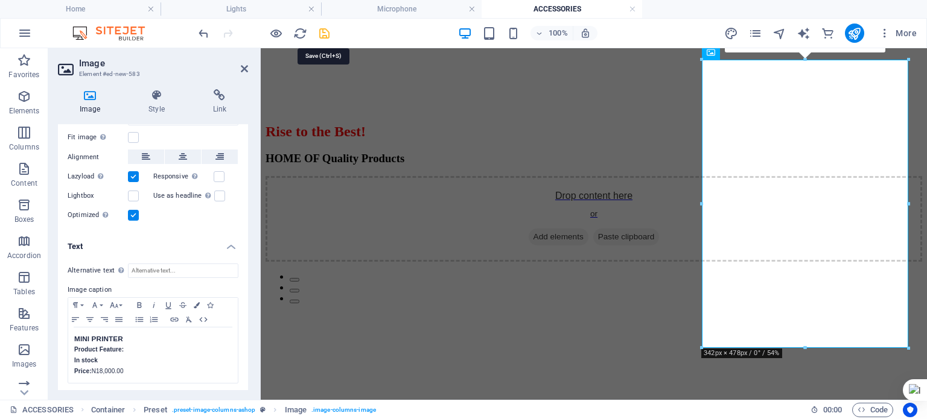
click at [321, 31] on icon "save" at bounding box center [324, 34] width 14 height 14
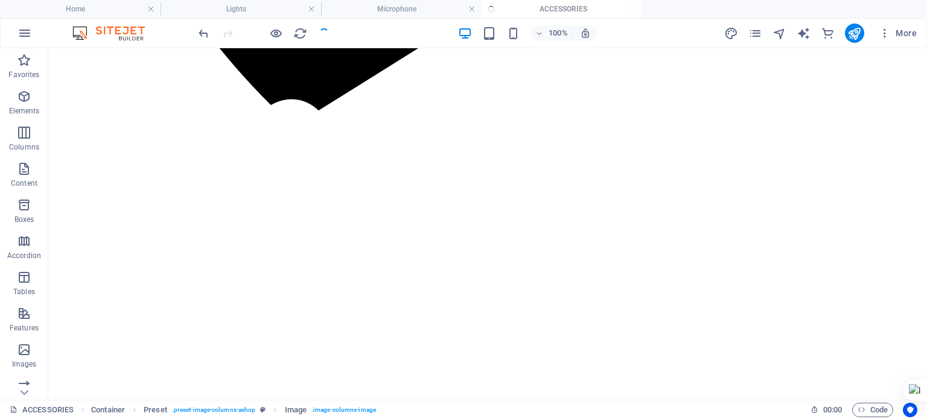
checkbox input "false"
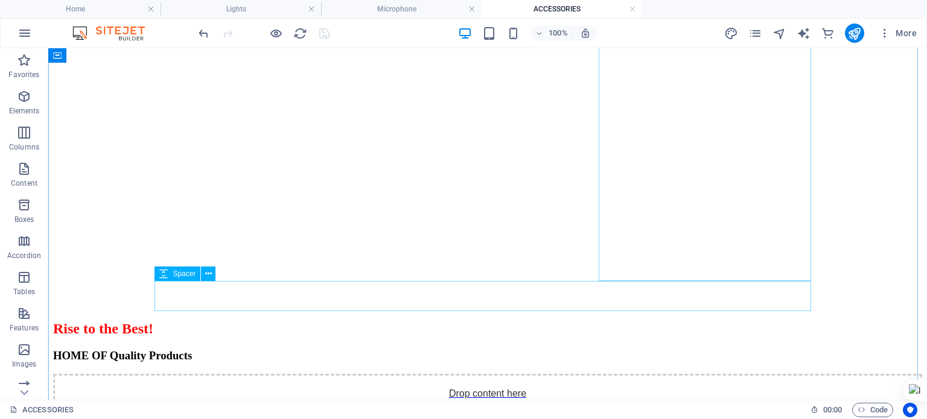
scroll to position [1350, 0]
click at [756, 31] on icon "pages" at bounding box center [755, 34] width 14 height 14
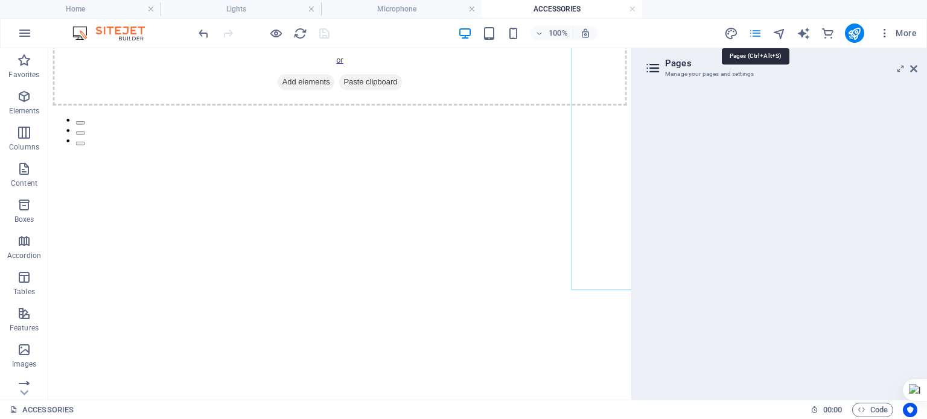
scroll to position [1325, 0]
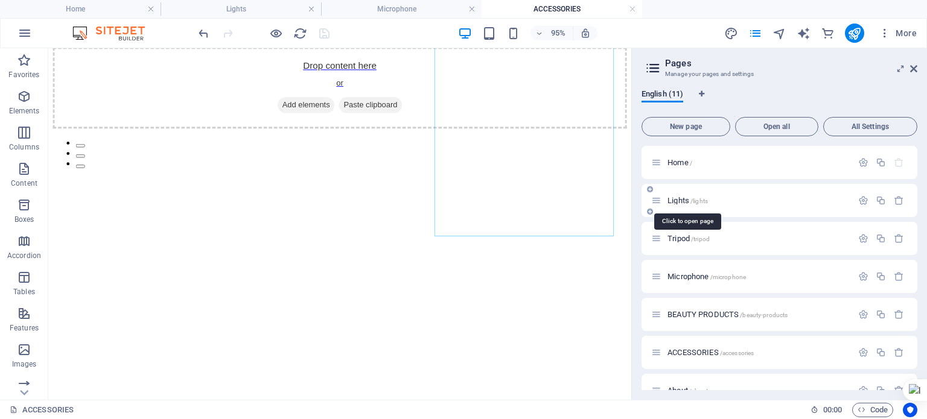
click at [694, 200] on span "/lights" at bounding box center [700, 201] width 18 height 7
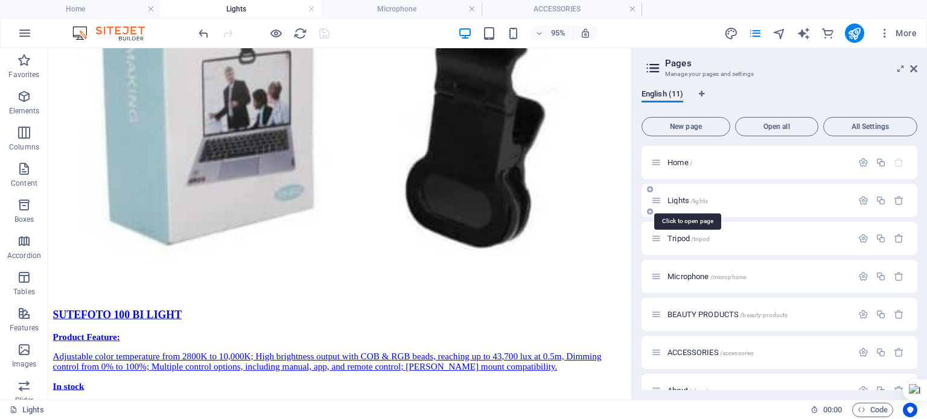
scroll to position [3617, 0]
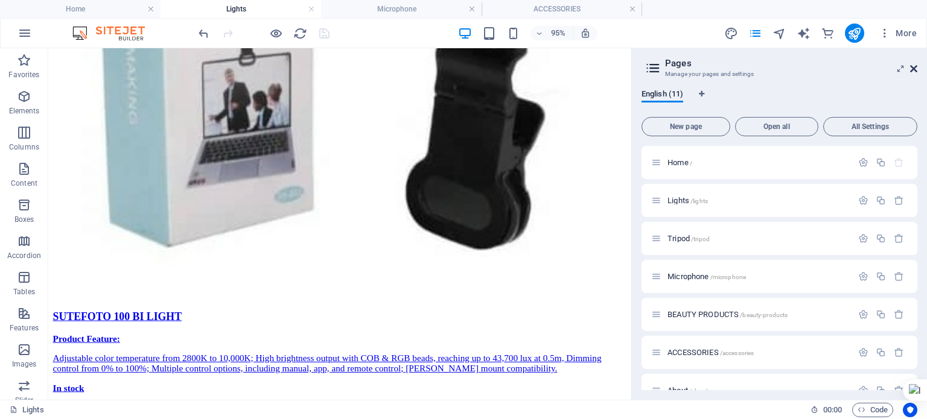
click at [912, 69] on icon at bounding box center [913, 69] width 7 height 10
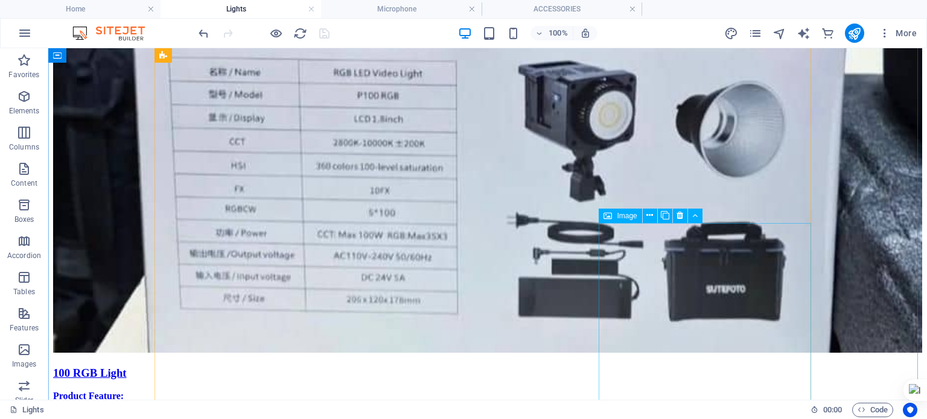
scroll to position [3585, 0]
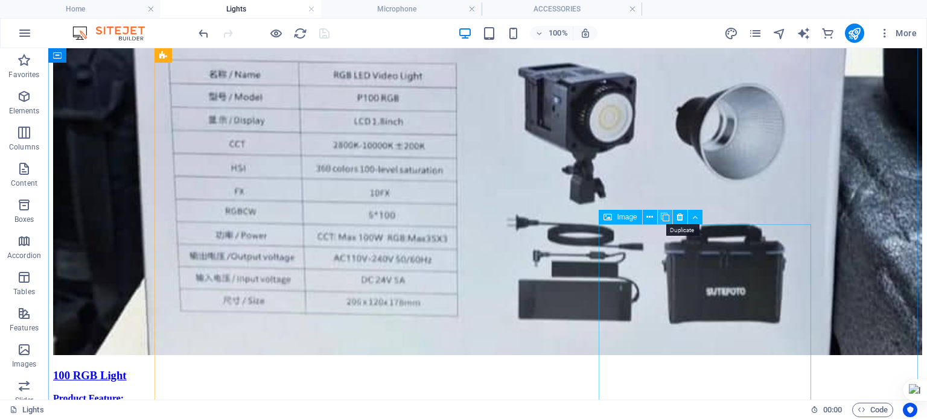
click at [667, 220] on icon at bounding box center [665, 217] width 8 height 13
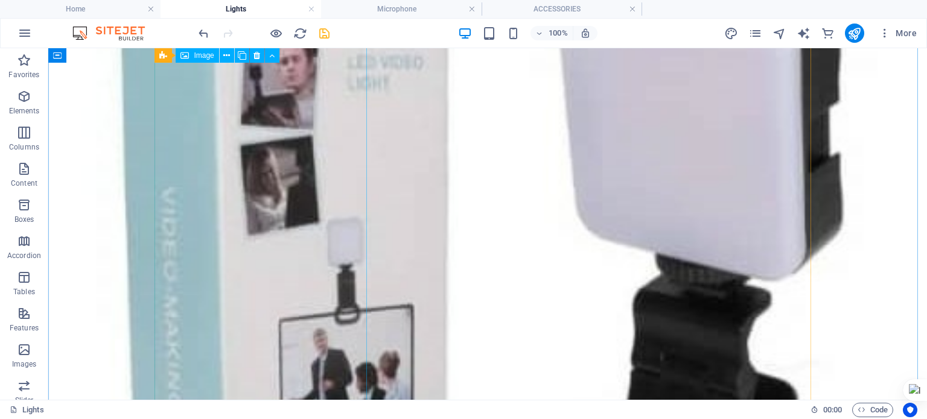
select select "%"
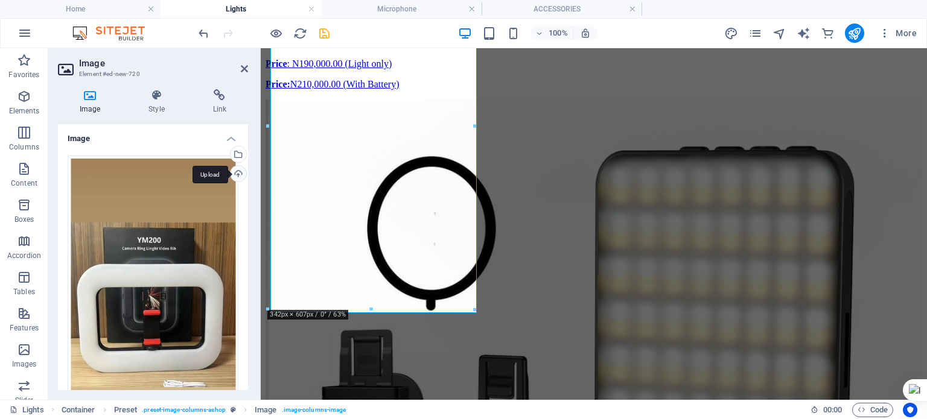
click at [237, 176] on div "Upload" at bounding box center [237, 175] width 18 height 18
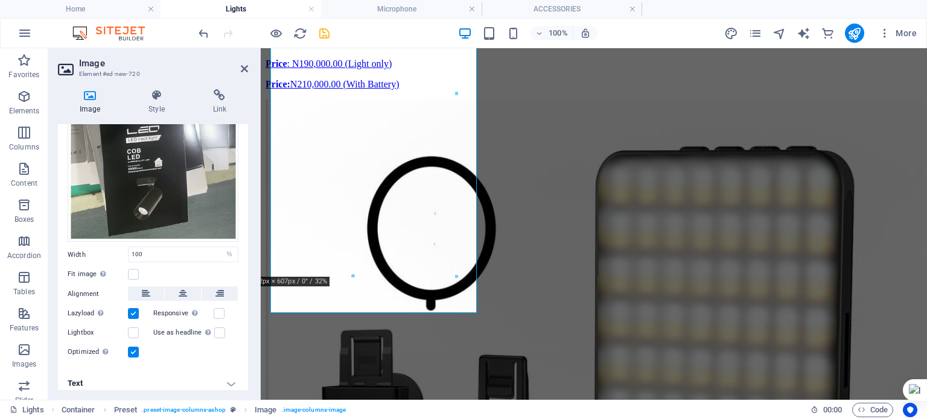
scroll to position [160, 0]
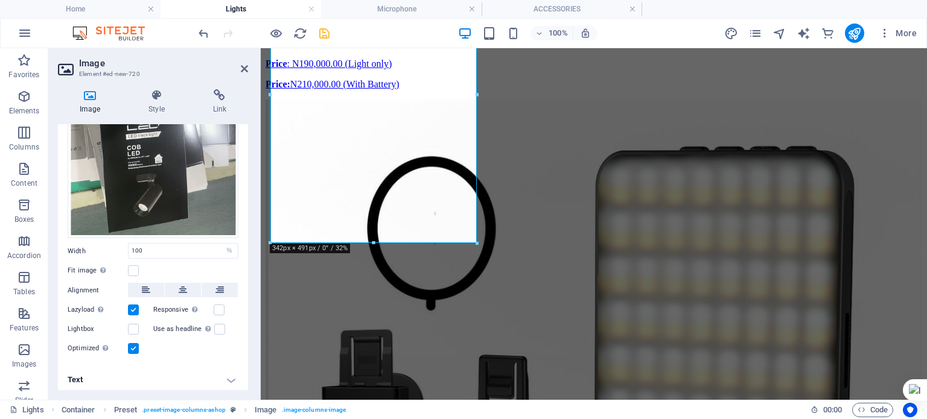
click at [232, 376] on h4 "Text" at bounding box center [153, 380] width 190 height 29
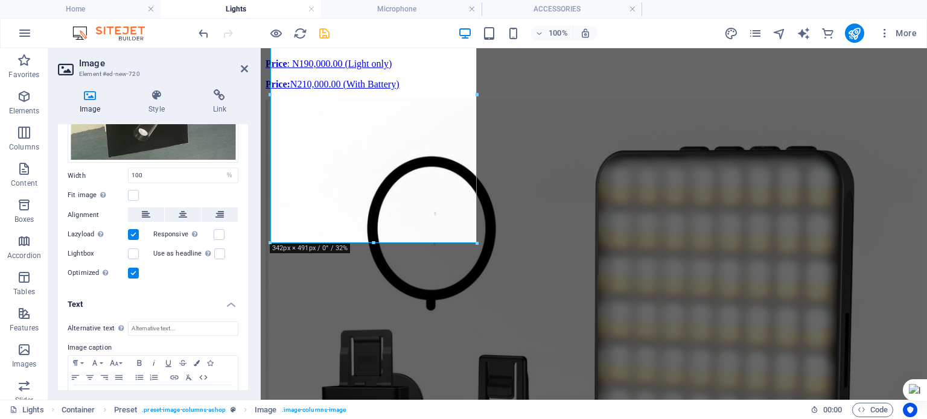
scroll to position [304, 0]
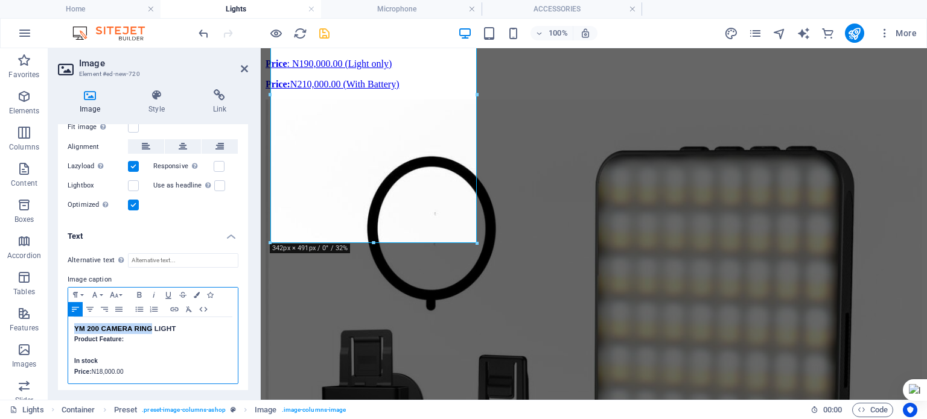
drag, startPoint x: 150, startPoint y: 324, endPoint x: 75, endPoint y: 322, distance: 74.9
click at [75, 324] on h3 "YM 200 CAMERA RING LIGHT" at bounding box center [153, 329] width 158 height 11
click at [124, 367] on p "Price: N18,000.00" at bounding box center [153, 372] width 158 height 11
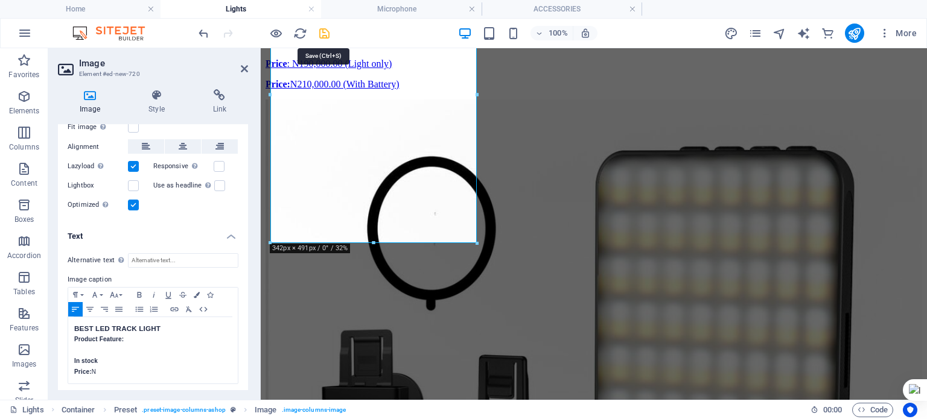
click at [322, 31] on icon "save" at bounding box center [324, 34] width 14 height 14
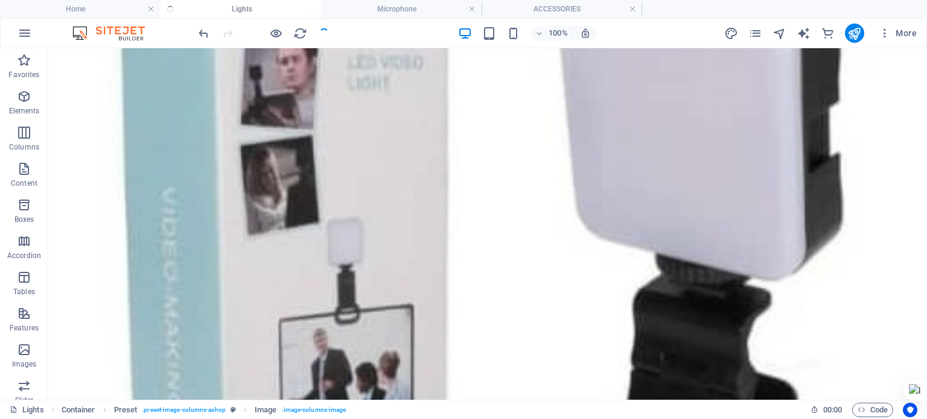
checkbox input "false"
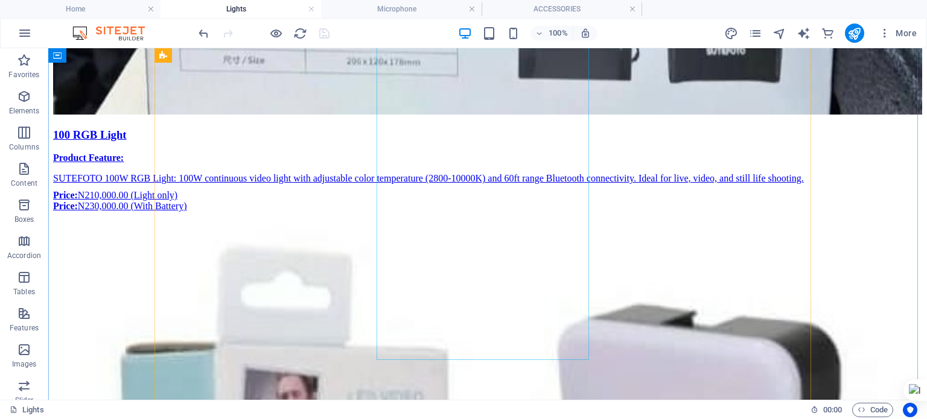
scroll to position [3827, 0]
click at [855, 33] on icon "publish" at bounding box center [854, 34] width 14 height 14
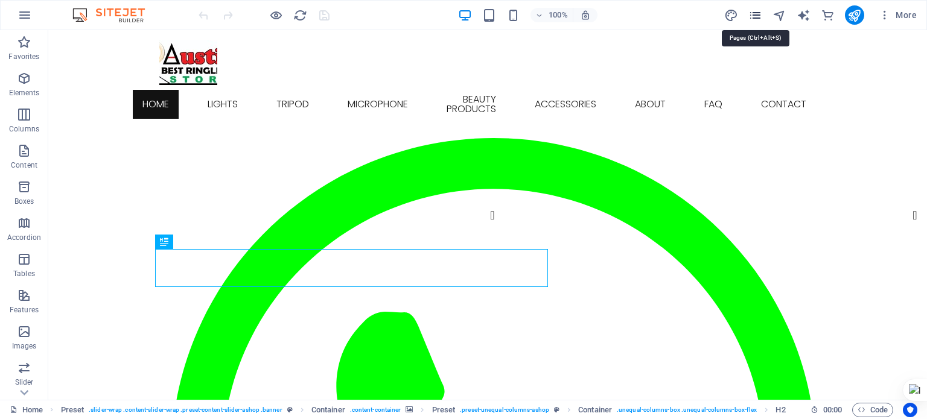
click at [757, 17] on icon "pages" at bounding box center [755, 15] width 14 height 14
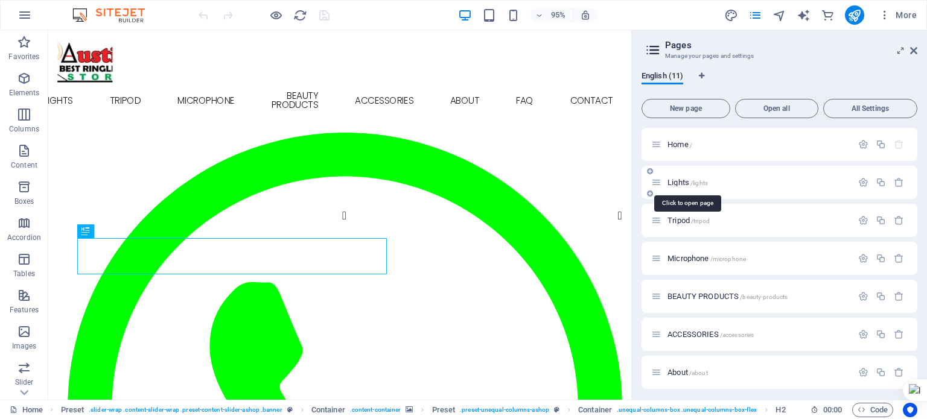
click at [686, 180] on span "Lights /lights" at bounding box center [688, 182] width 40 height 9
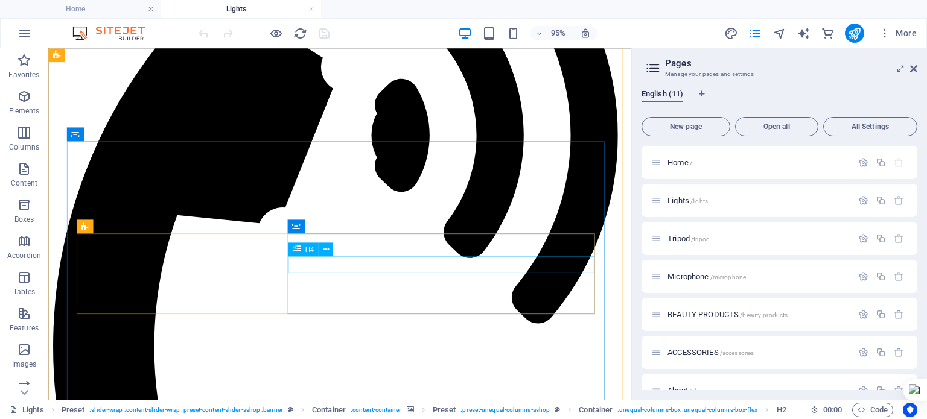
scroll to position [296, 0]
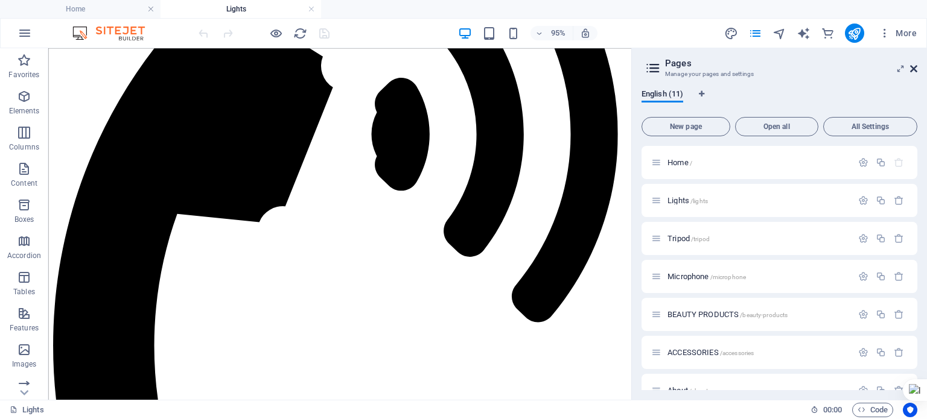
click at [916, 66] on icon at bounding box center [913, 69] width 7 height 10
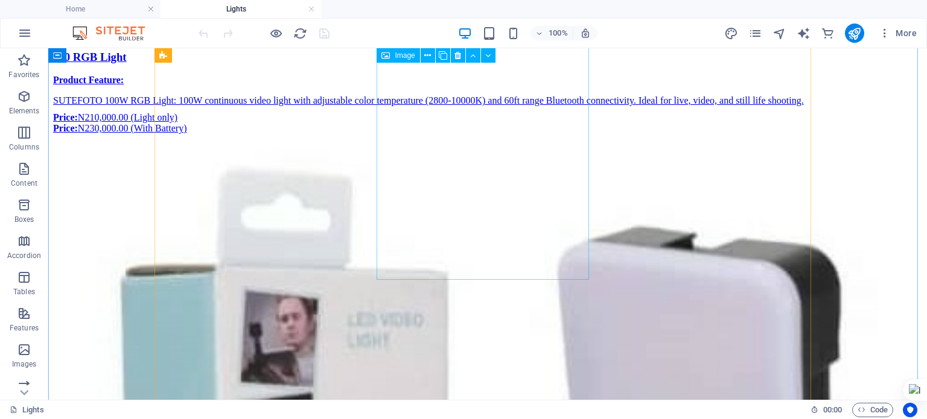
scroll to position [3909, 0]
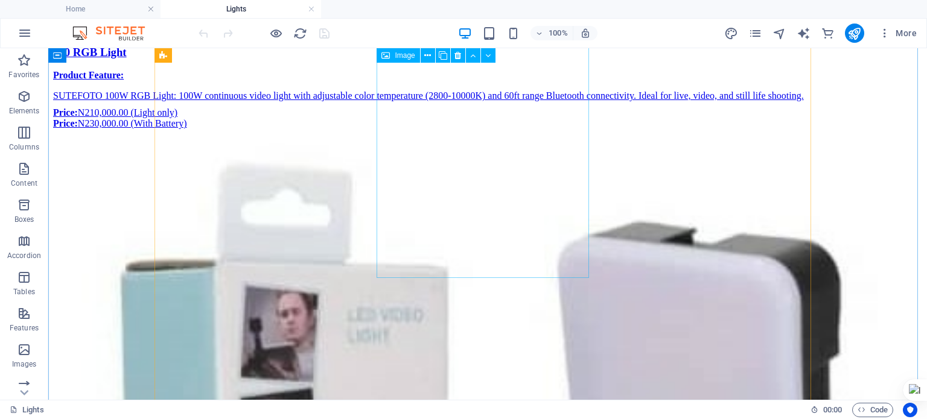
select select "%"
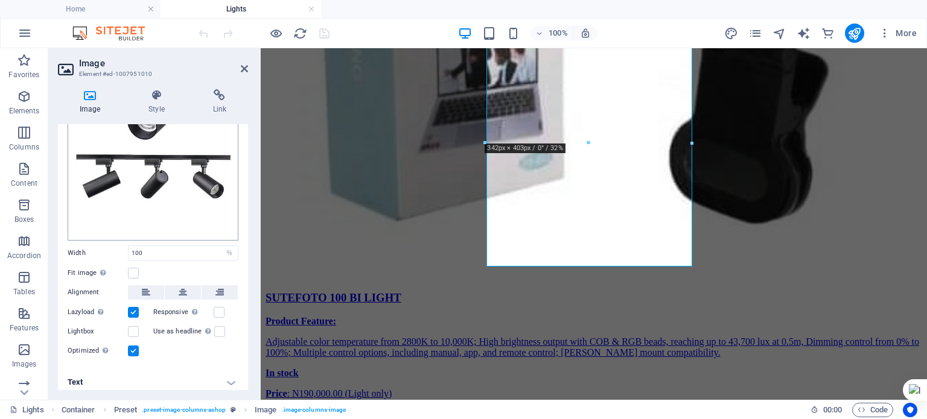
scroll to position [118, 0]
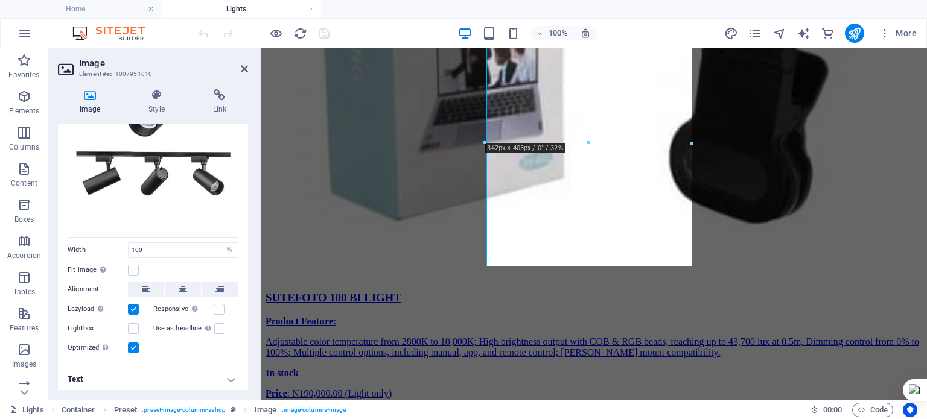
click at [208, 378] on h4 "Text" at bounding box center [153, 379] width 190 height 29
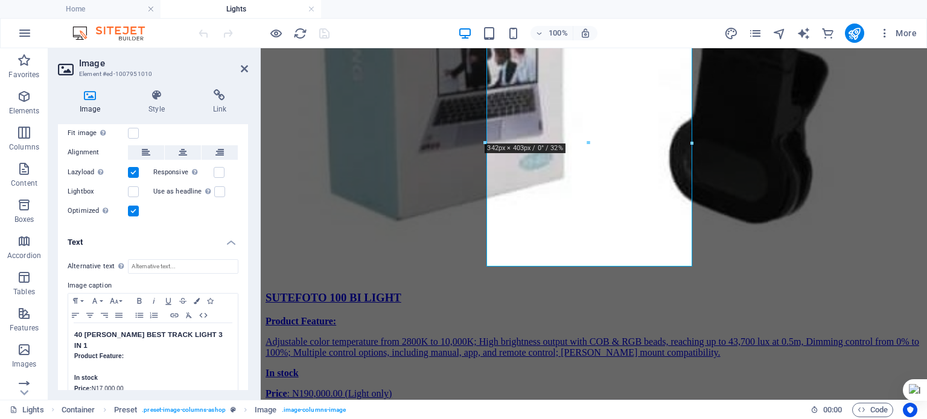
scroll to position [262, 0]
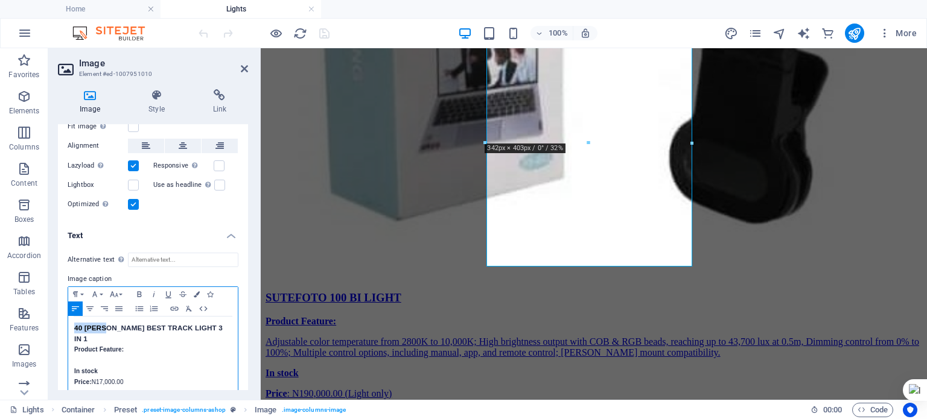
drag, startPoint x: 109, startPoint y: 323, endPoint x: 72, endPoint y: 319, distance: 37.7
click at [72, 319] on div "40 [PERSON_NAME] BEST TRACK LIGHT 3 IN 1 Product Feature: In stock Price: N17,0…" at bounding box center [153, 355] width 170 height 77
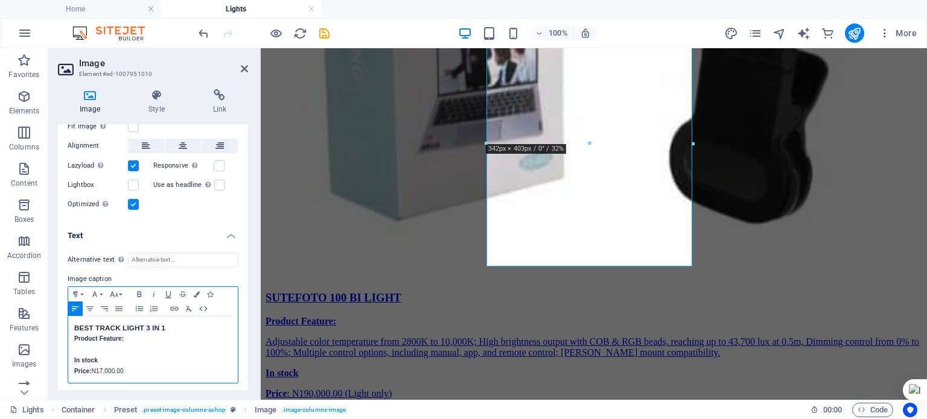
click at [103, 349] on p at bounding box center [153, 350] width 158 height 11
click at [116, 345] on h3 "40 [PERSON_NAME]" at bounding box center [153, 350] width 158 height 11
drag, startPoint x: 116, startPoint y: 345, endPoint x: 72, endPoint y: 345, distance: 43.5
click at [72, 345] on div "BEST TRACK LIGHT 3 IN 1 Product Feature: 40 [PERSON_NAME] In stock Price: N17,0…" at bounding box center [153, 350] width 170 height 66
click at [140, 345] on h3 "40 [PERSON_NAME]" at bounding box center [153, 350] width 158 height 11
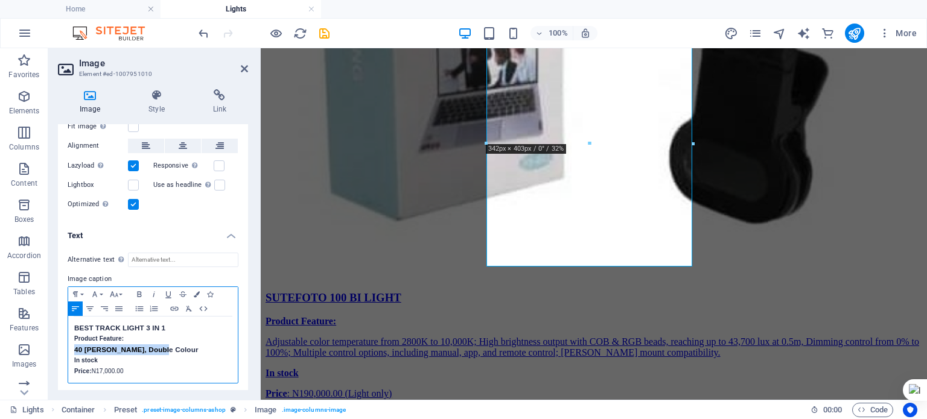
drag, startPoint x: 167, startPoint y: 348, endPoint x: 72, endPoint y: 343, distance: 95.5
click at [72, 343] on div "BEST TRACK LIGHT 3 IN 1 Product Feature: 40 [PERSON_NAME], Double Colour In sto…" at bounding box center [153, 350] width 170 height 66
copy h3 "40 [PERSON_NAME], Double Colour"
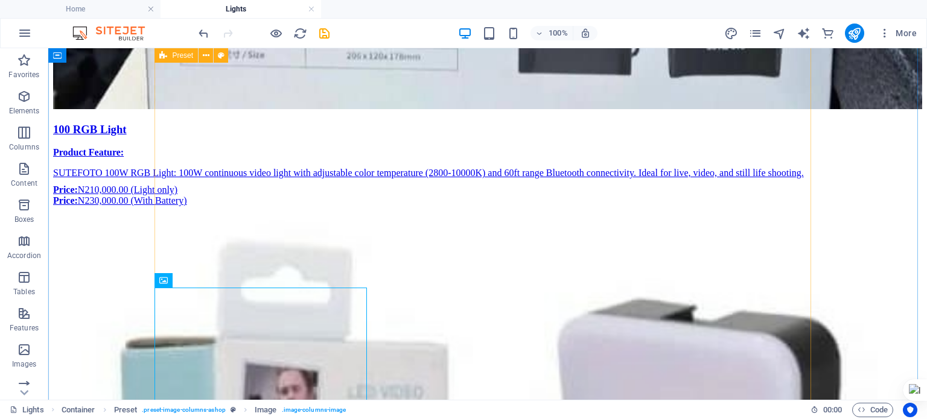
scroll to position [3909, 0]
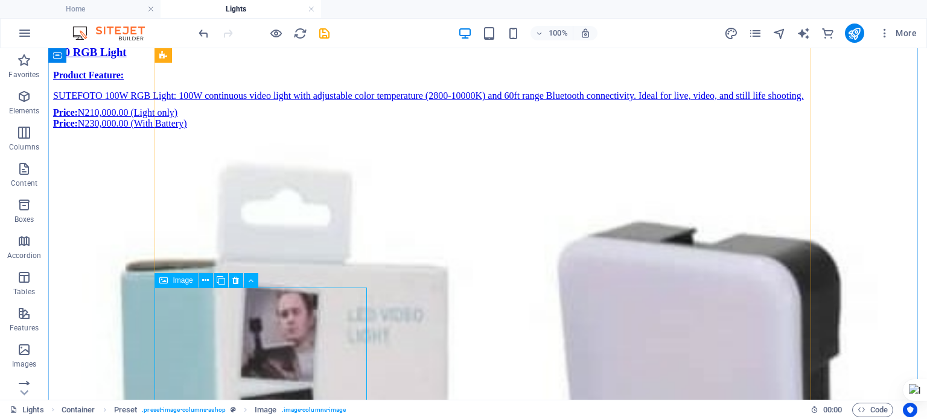
select select "%"
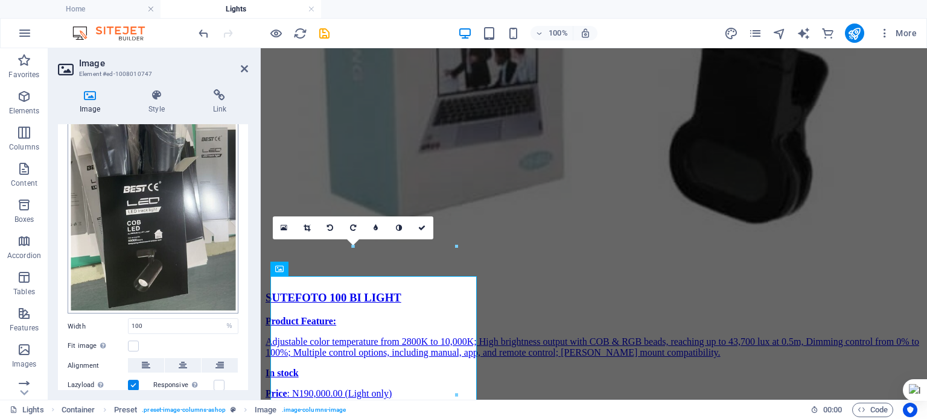
scroll to position [160, 0]
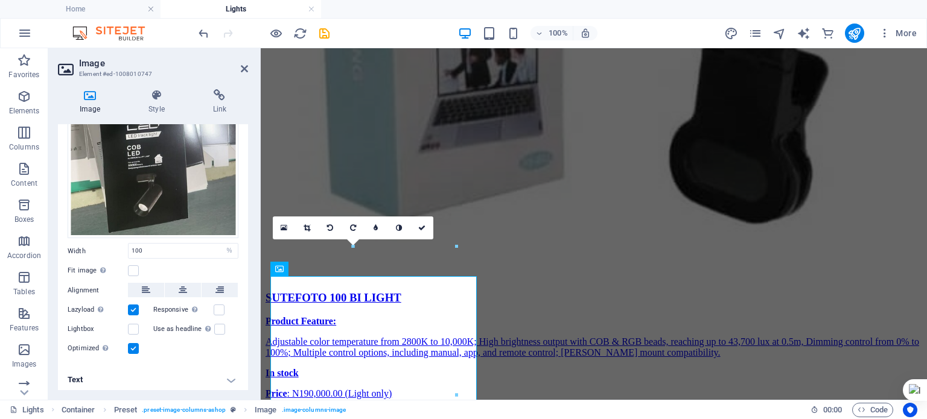
click at [229, 379] on h4 "Text" at bounding box center [153, 380] width 190 height 29
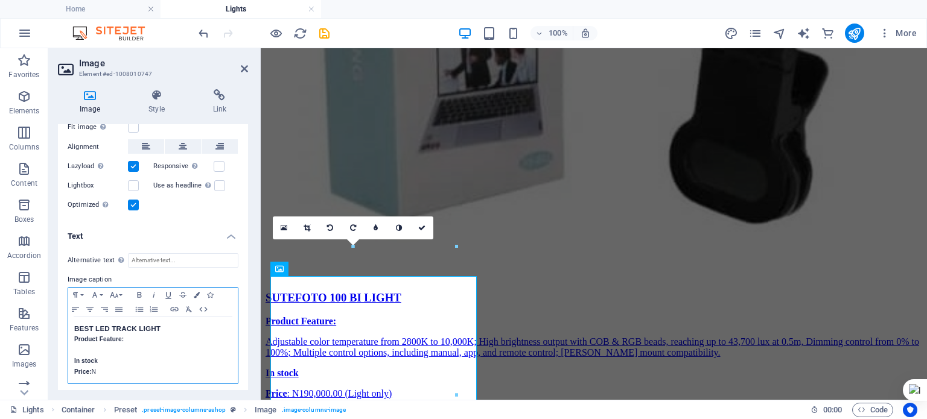
click at [123, 349] on p at bounding box center [153, 350] width 158 height 11
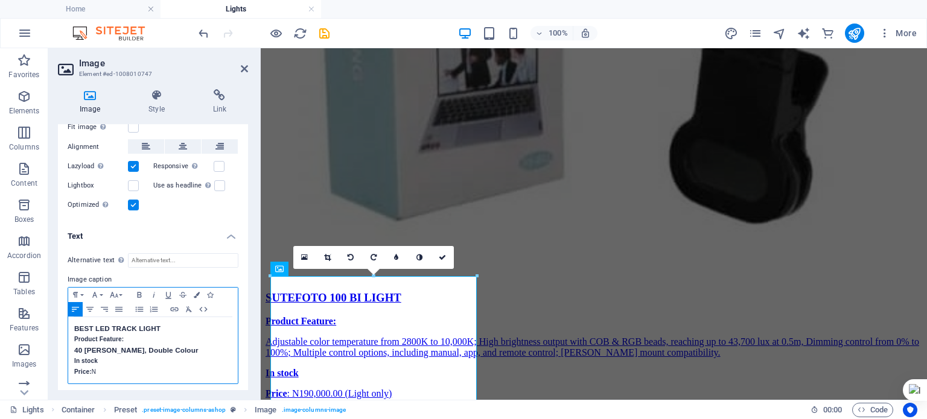
click at [104, 368] on p "Price: N" at bounding box center [153, 372] width 158 height 11
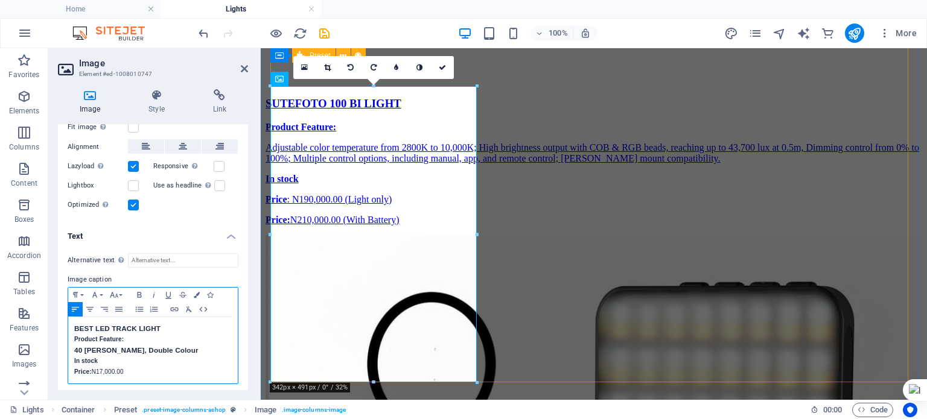
scroll to position [4027, 0]
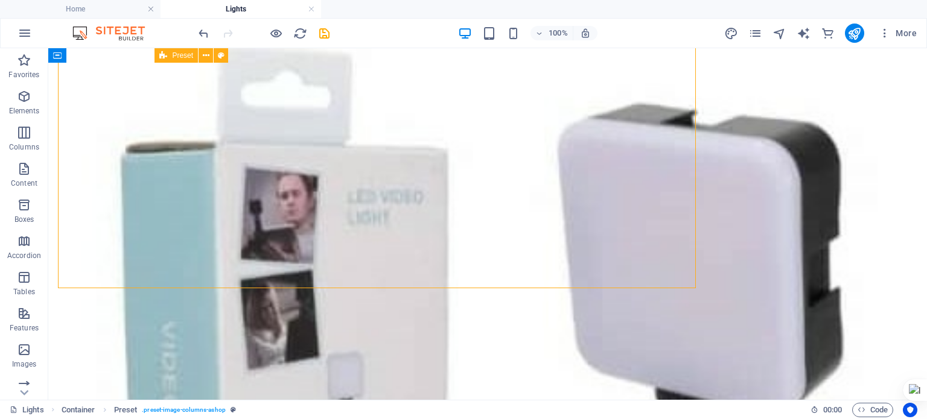
scroll to position [4117, 0]
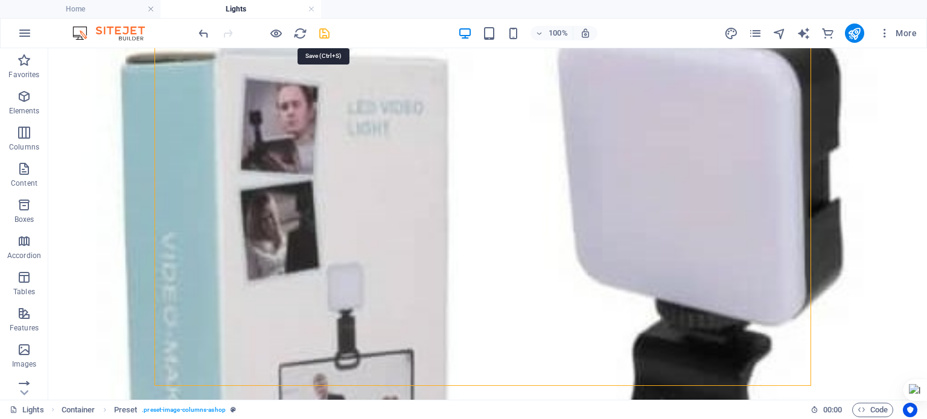
click at [326, 36] on icon "save" at bounding box center [324, 34] width 14 height 14
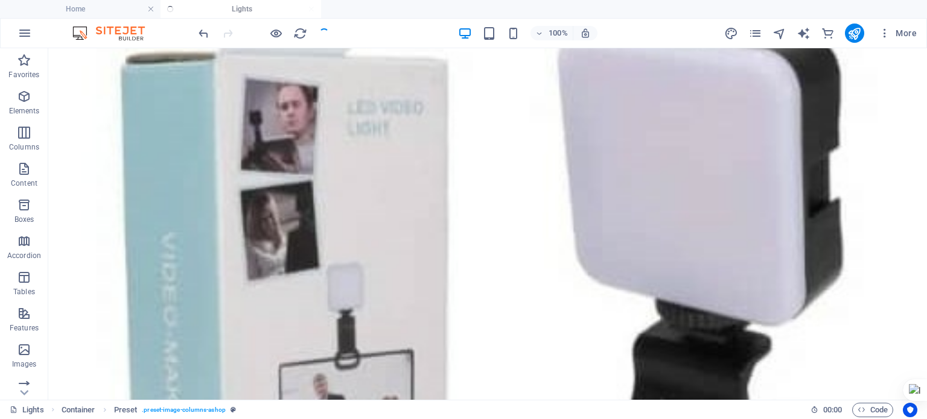
checkbox input "false"
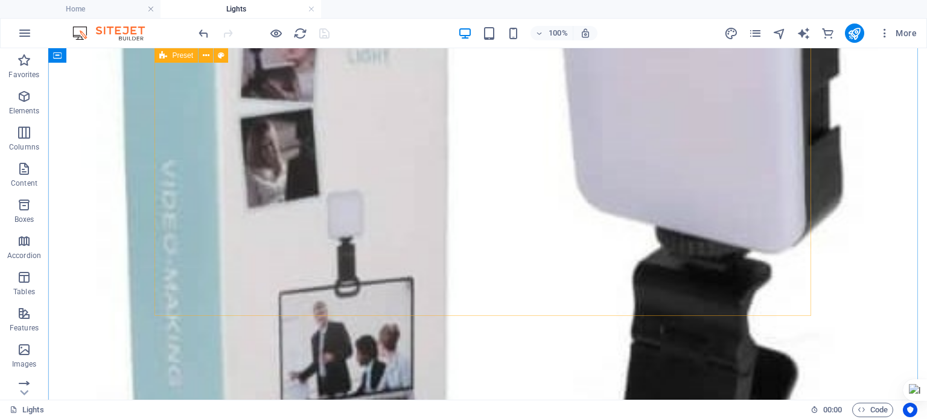
scroll to position [4190, 0]
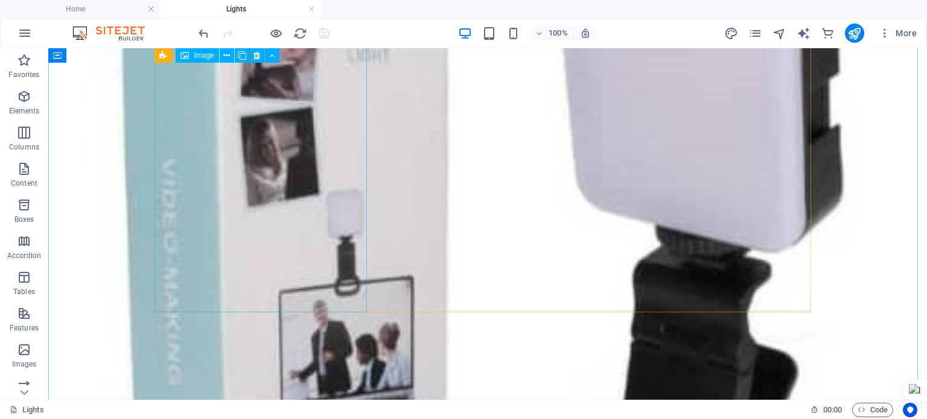
select select "%"
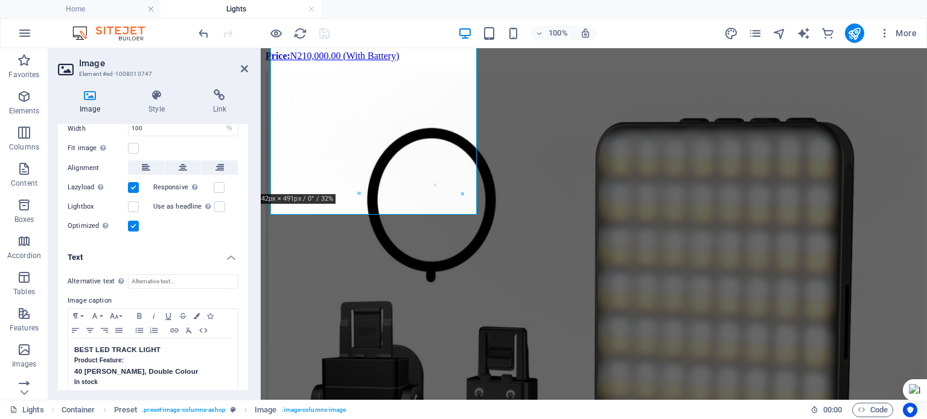
scroll to position [304, 0]
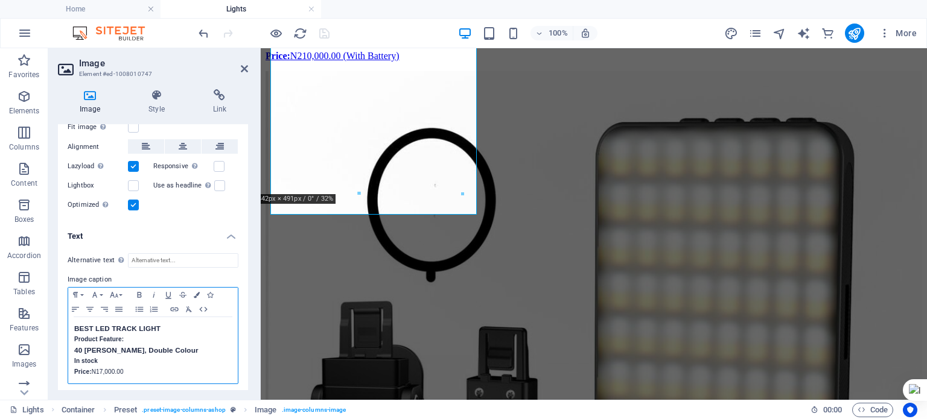
click at [107, 347] on h3 "40 [PERSON_NAME], Double Colour" at bounding box center [153, 350] width 158 height 11
click at [127, 349] on h3 "40 [PERSON_NAME], Double Colour" at bounding box center [153, 350] width 158 height 11
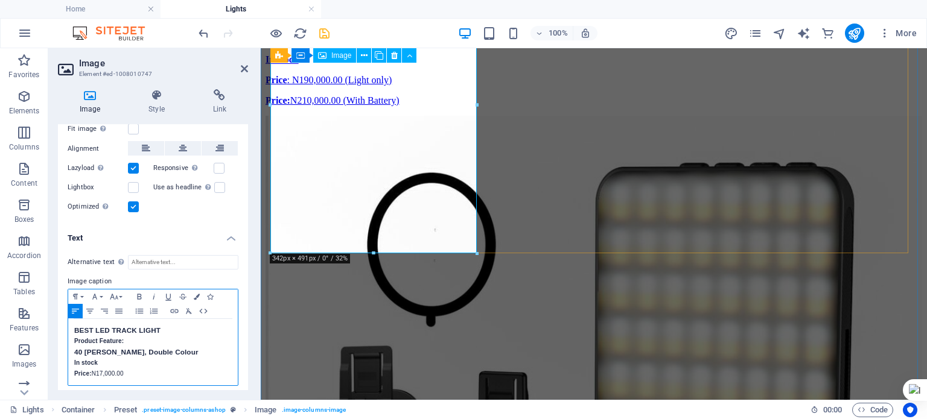
scroll to position [4145, 0]
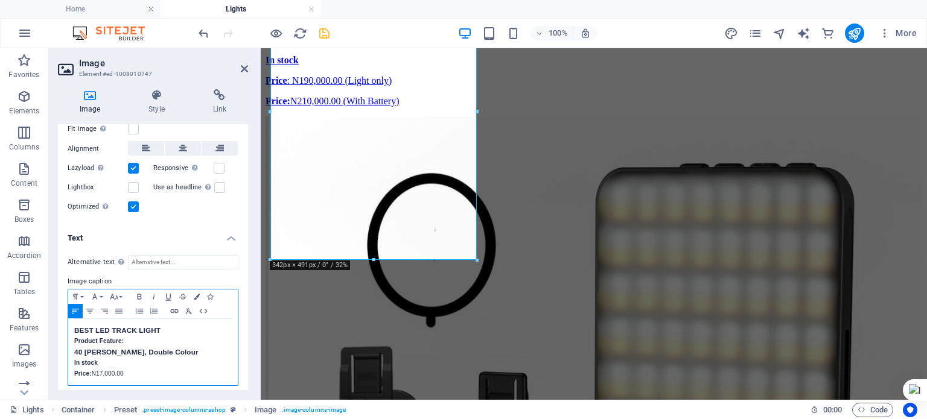
click at [153, 353] on h3 "40 [PERSON_NAME], Double Colour" at bounding box center [153, 352] width 158 height 11
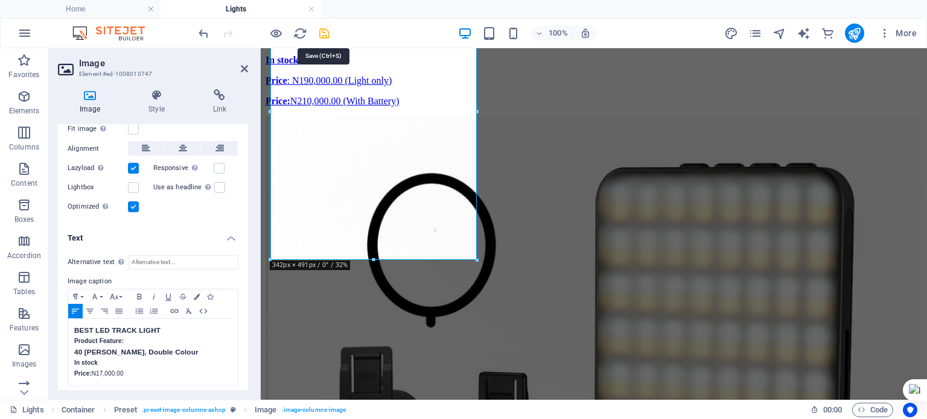
click at [325, 34] on icon "save" at bounding box center [324, 34] width 14 height 14
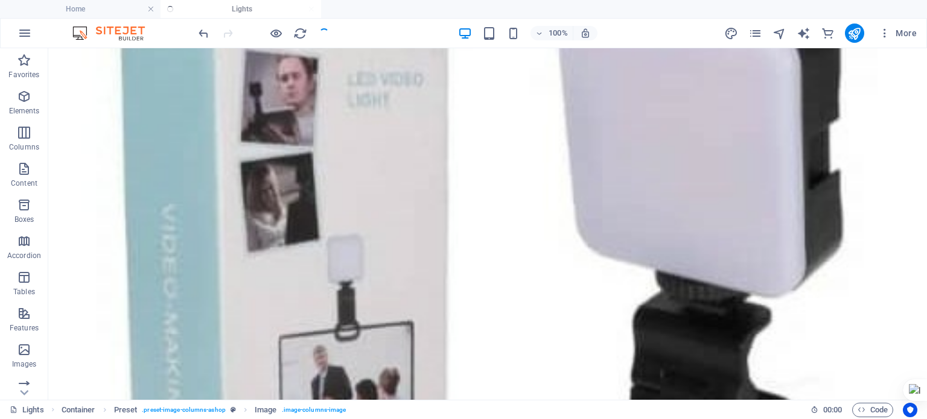
checkbox input "false"
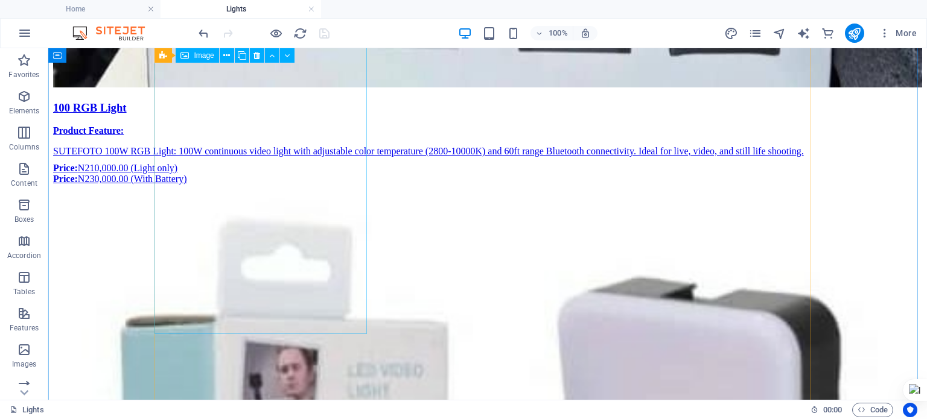
scroll to position [3852, 0]
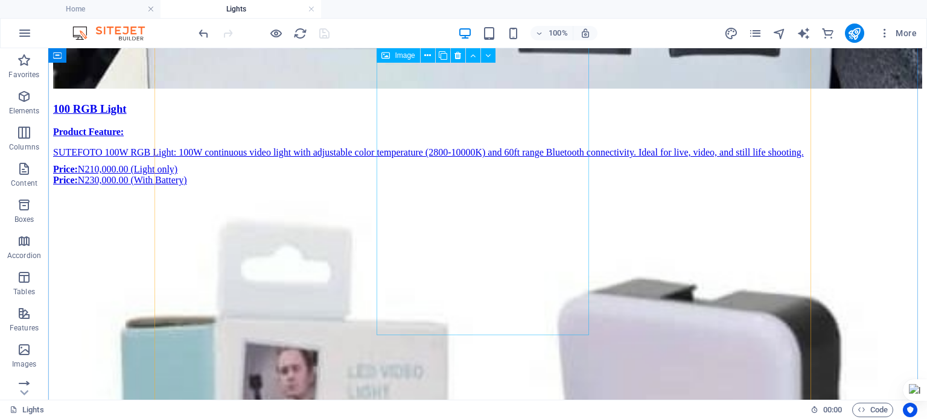
select select "%"
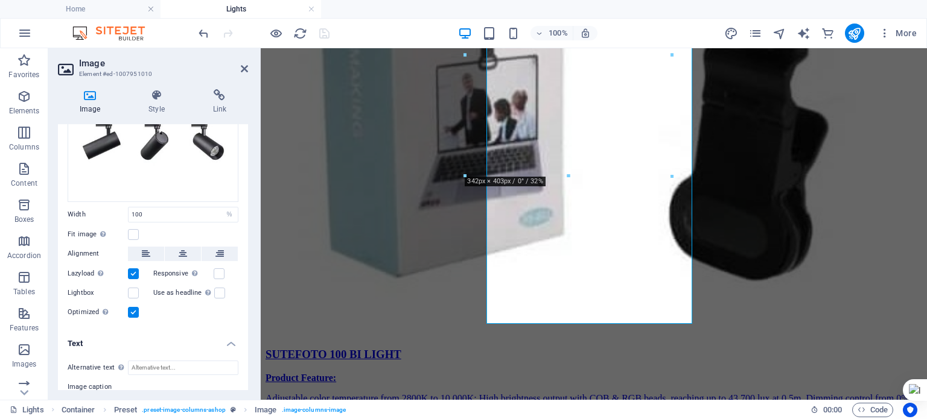
scroll to position [262, 0]
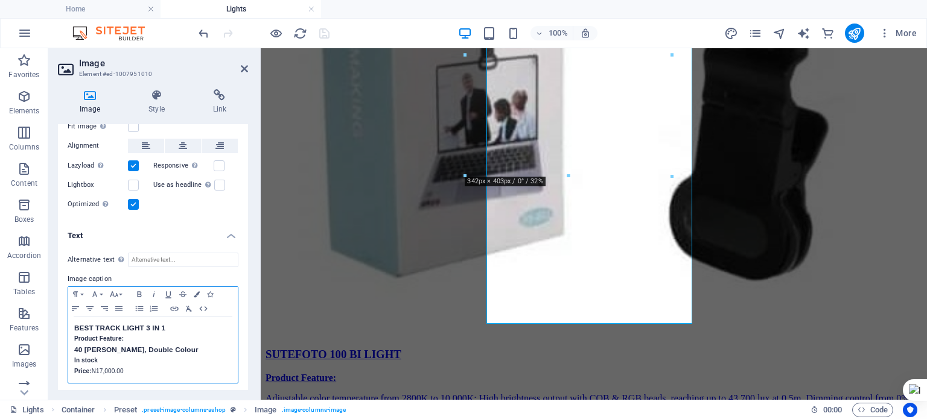
click at [107, 346] on h3 "40 [PERSON_NAME], Double Colour" at bounding box center [153, 350] width 158 height 11
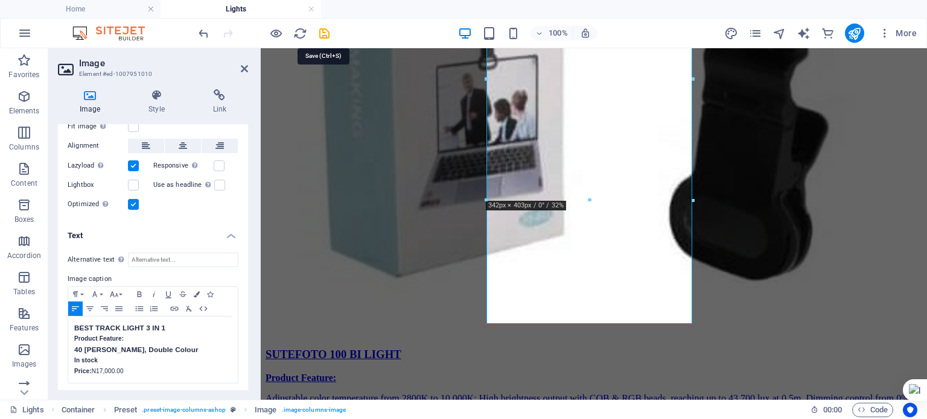
drag, startPoint x: 324, startPoint y: 31, endPoint x: 324, endPoint y: 45, distance: 13.9
click at [324, 31] on icon "save" at bounding box center [324, 34] width 14 height 14
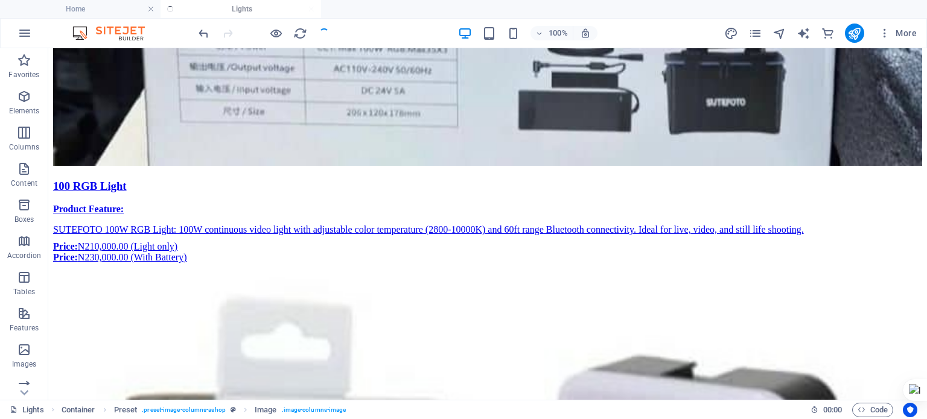
checkbox input "false"
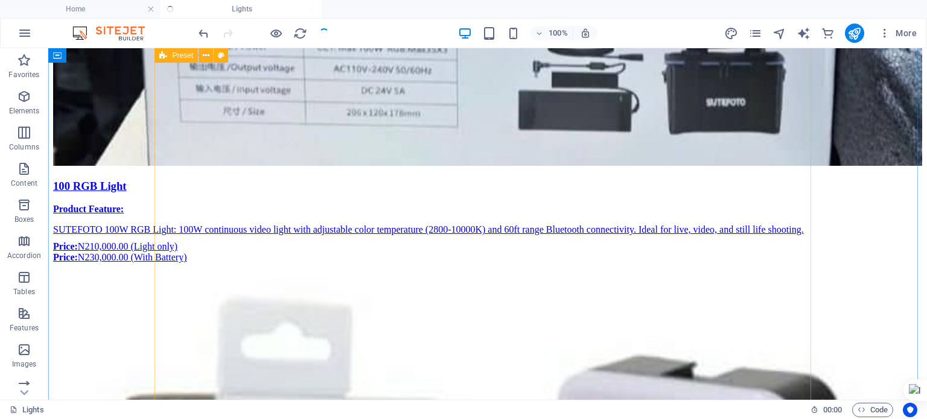
scroll to position [3852, 0]
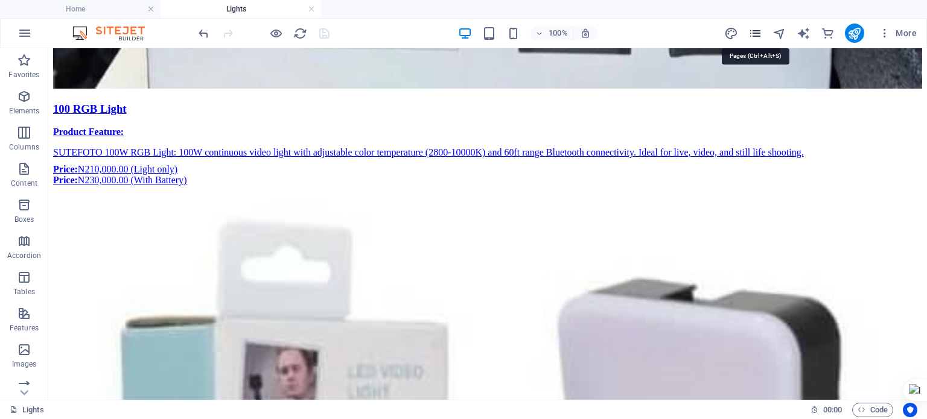
click at [758, 36] on icon "pages" at bounding box center [755, 34] width 14 height 14
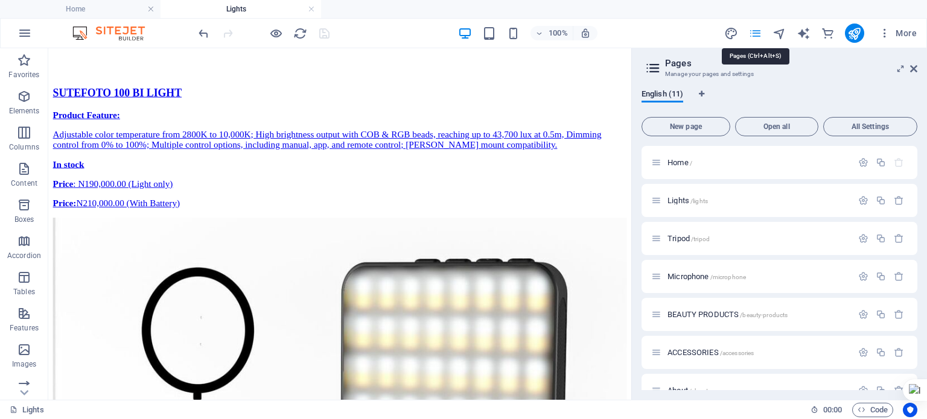
scroll to position [3558, 0]
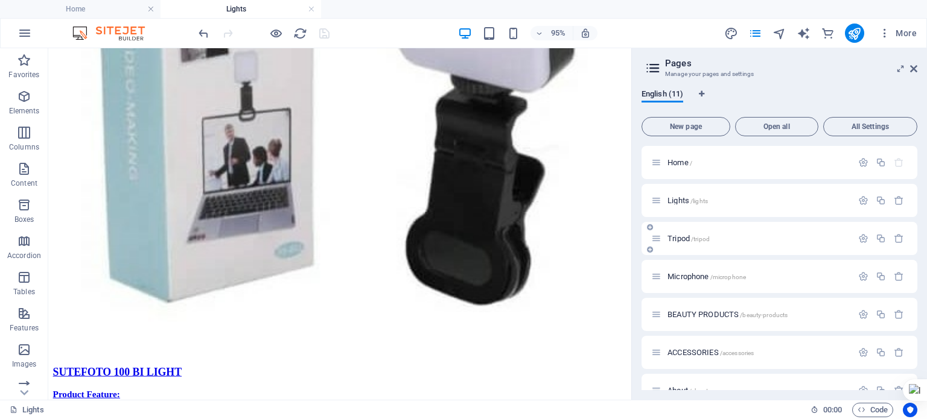
click at [689, 241] on span "Tripod /tripod" at bounding box center [689, 238] width 42 height 9
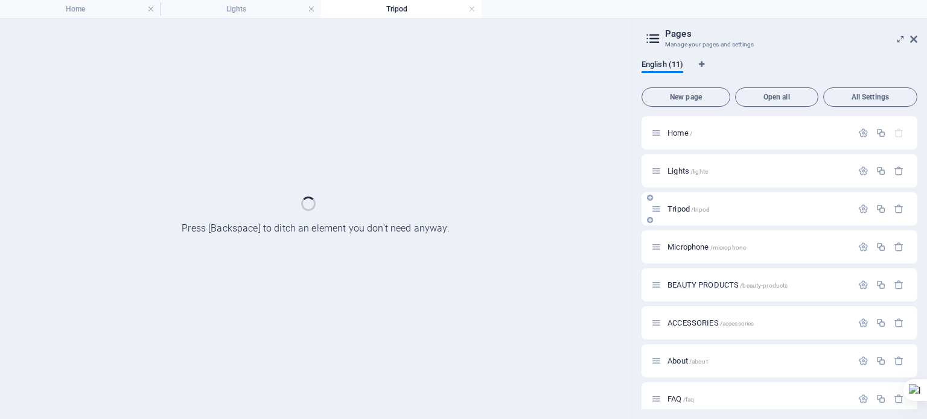
scroll to position [0, 0]
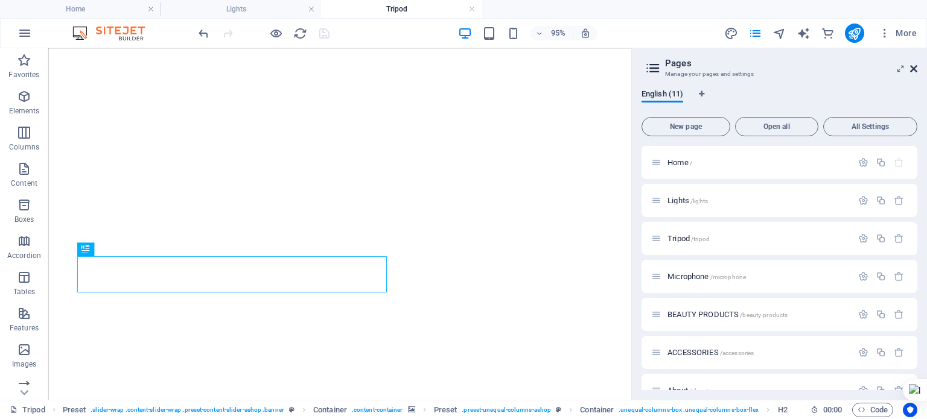
click at [915, 69] on icon at bounding box center [913, 69] width 7 height 10
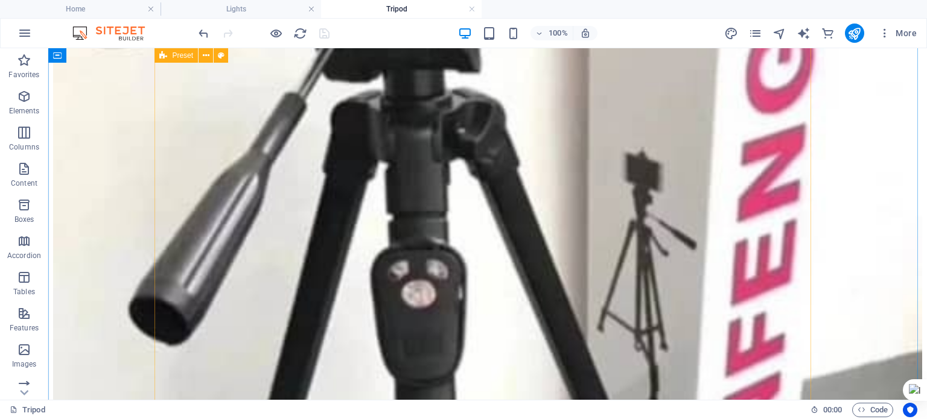
scroll to position [3251, 0]
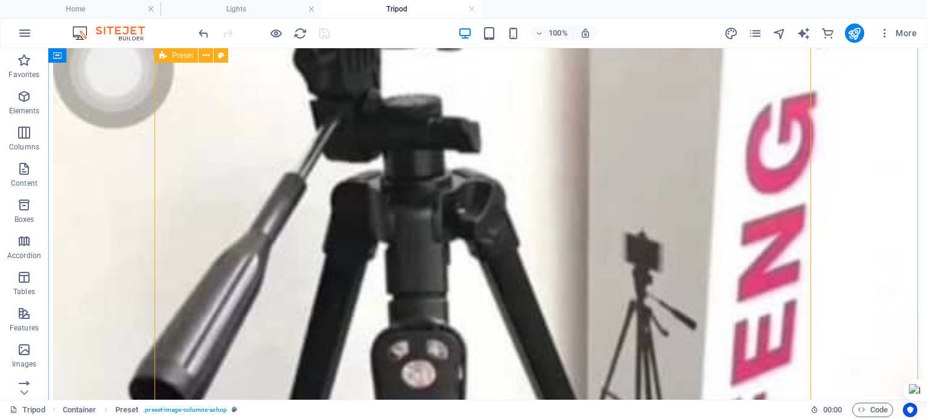
scroll to position [3175, 0]
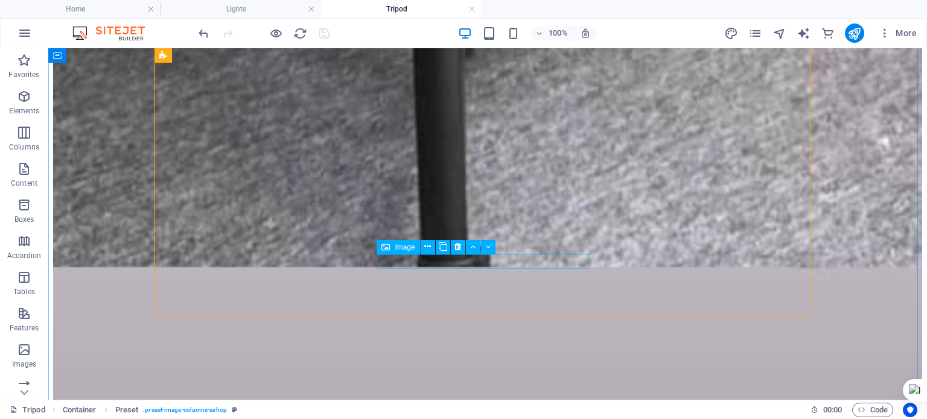
scroll to position [3909, 0]
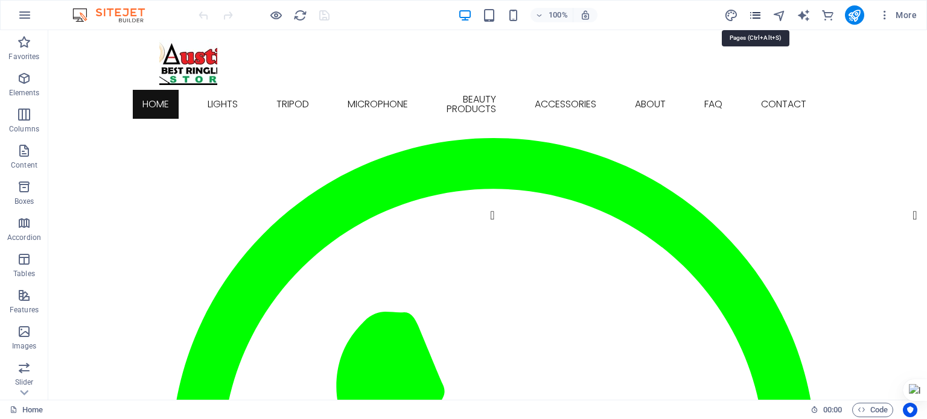
click at [759, 16] on icon "pages" at bounding box center [755, 15] width 14 height 14
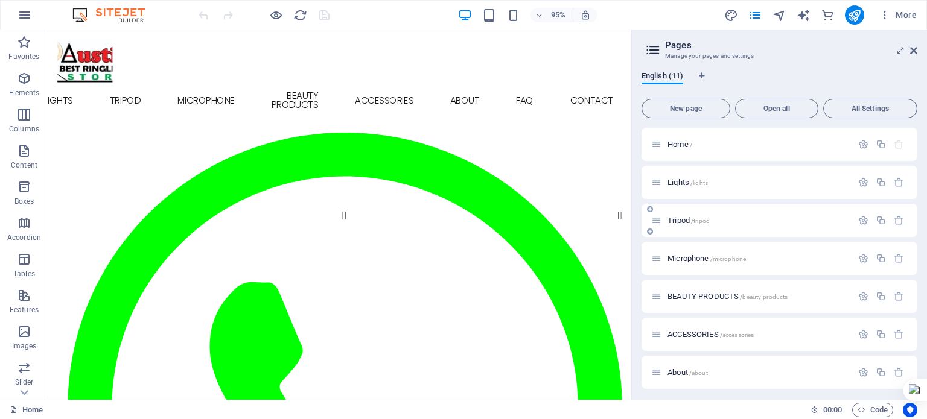
click at [681, 220] on span "Tripod /tripod" at bounding box center [689, 220] width 42 height 9
